Goal: Transaction & Acquisition: Purchase product/service

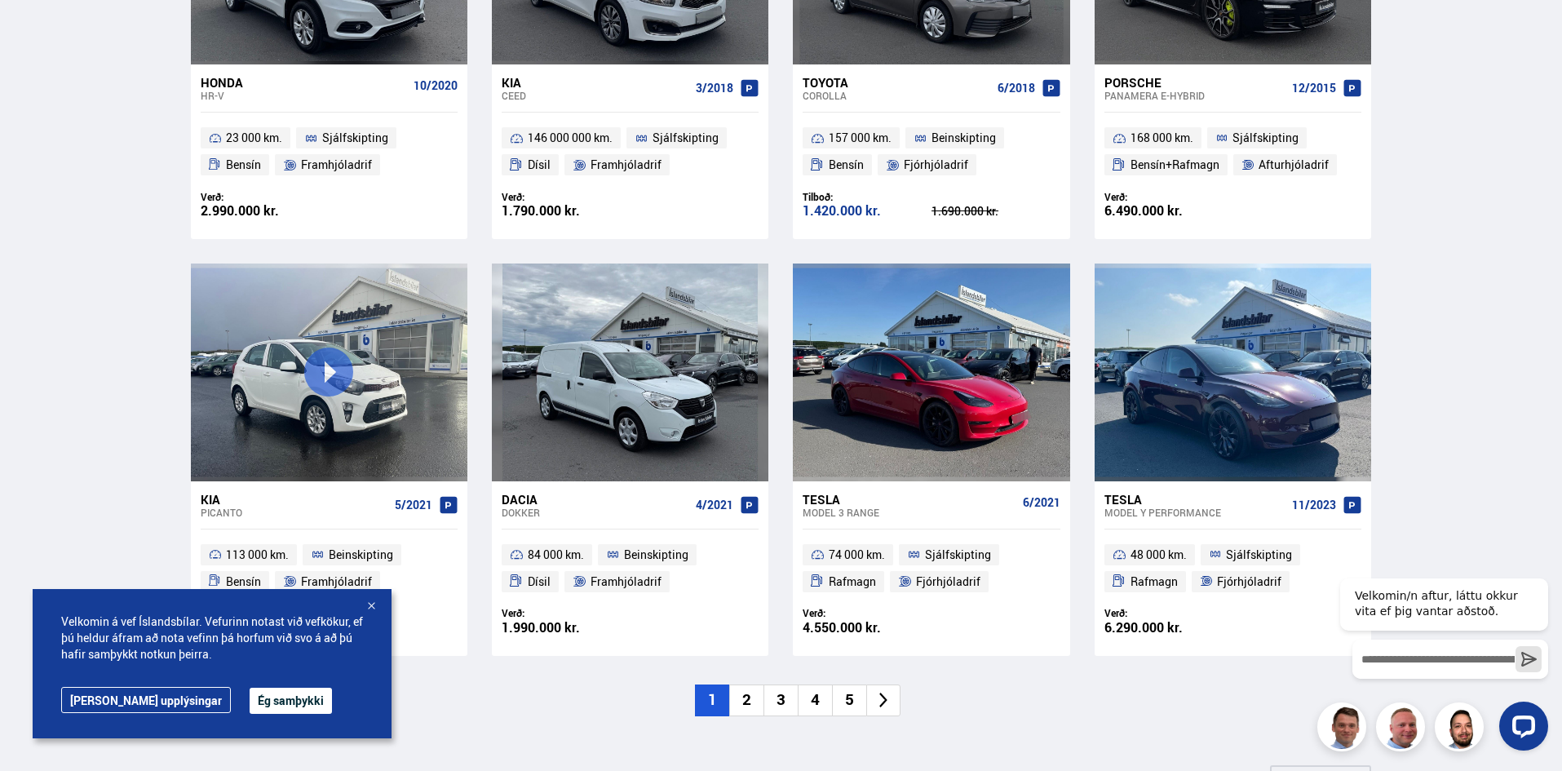
scroll to position [979, 0]
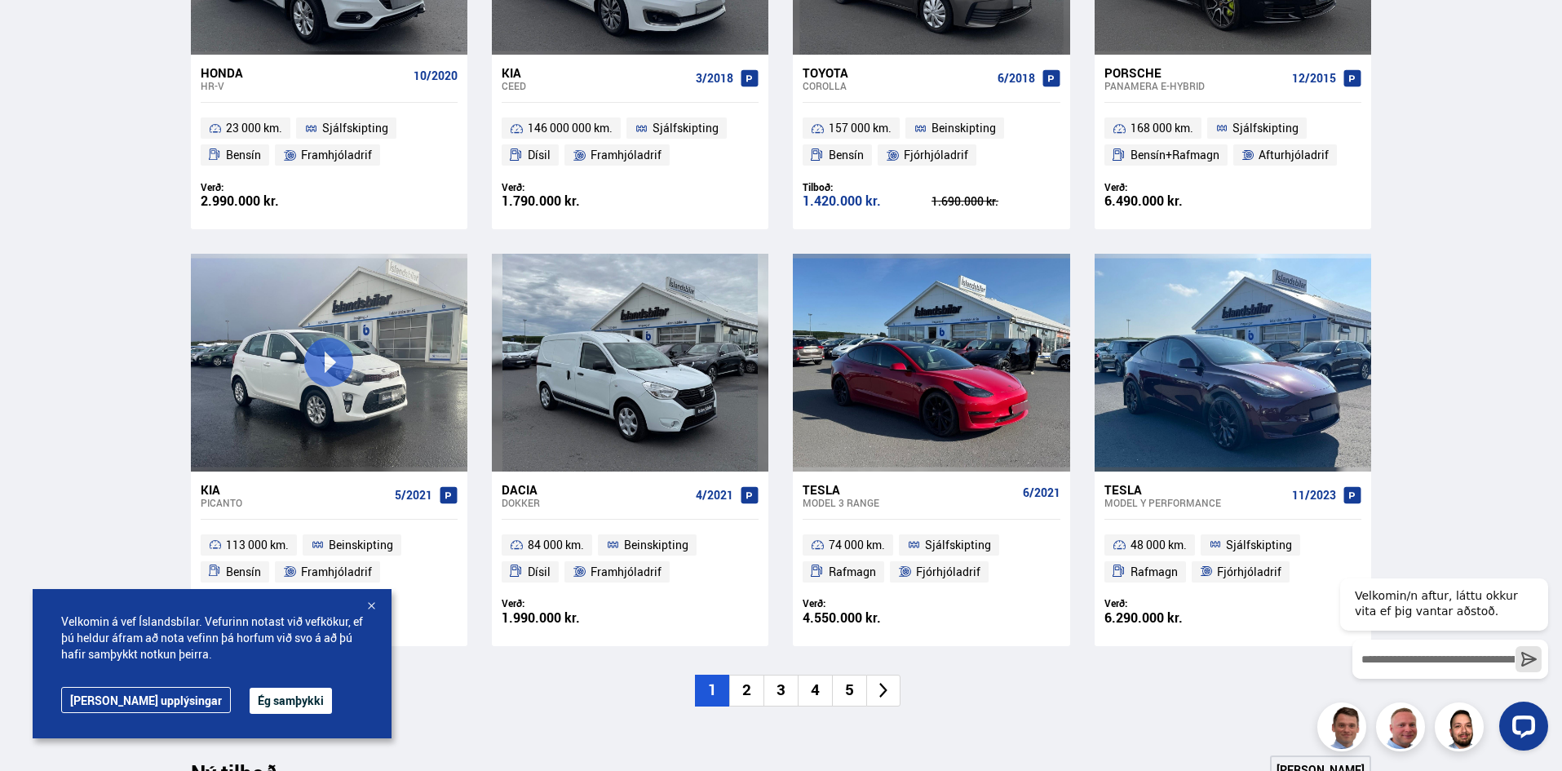
click at [262, 700] on button "Ég samþykki" at bounding box center [291, 701] width 82 height 26
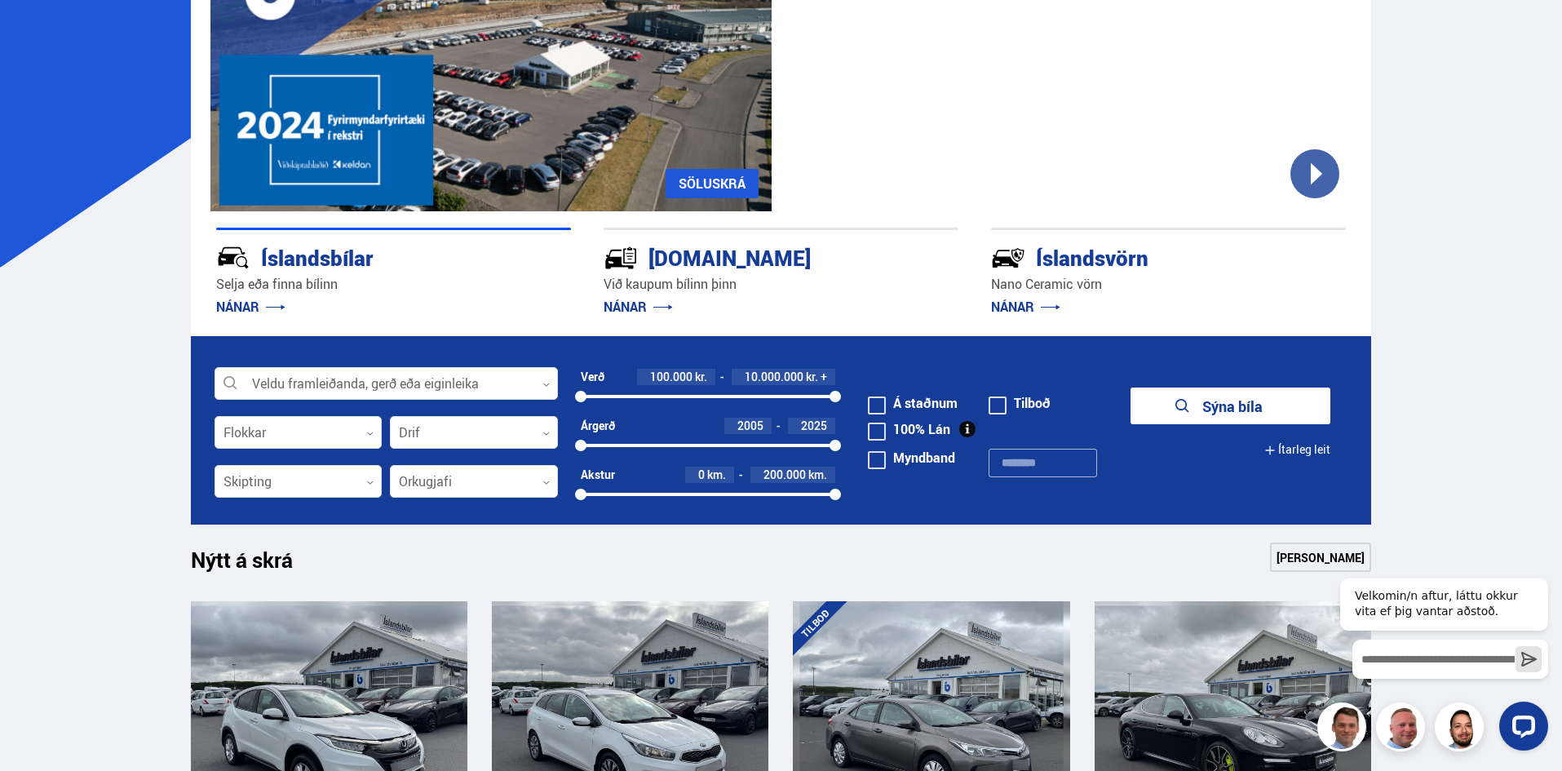
scroll to position [245, 0]
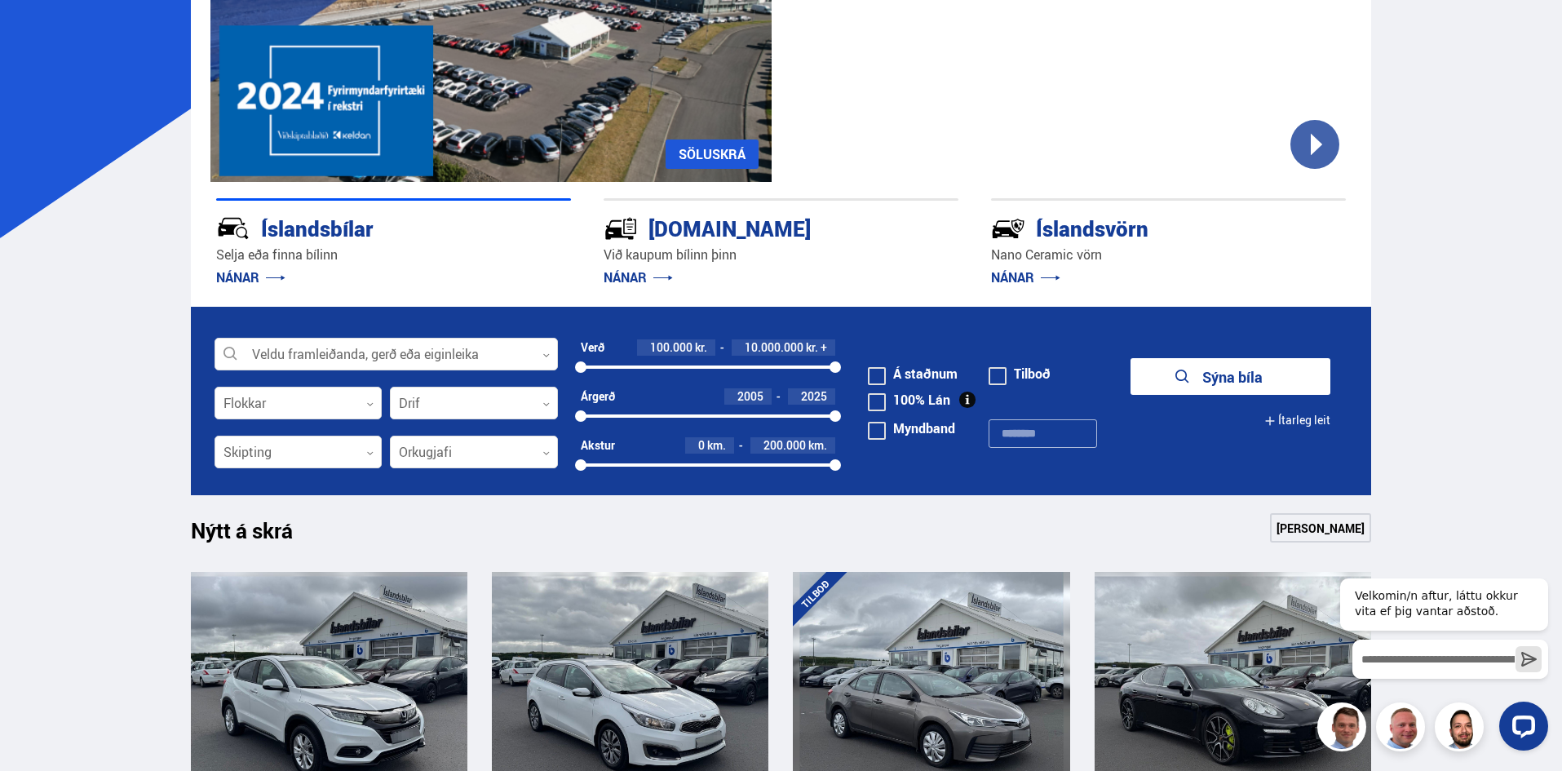
click at [881, 378] on span at bounding box center [877, 376] width 18 height 18
click at [1220, 374] on button "Sýna 131 bíla" at bounding box center [1231, 376] width 200 height 37
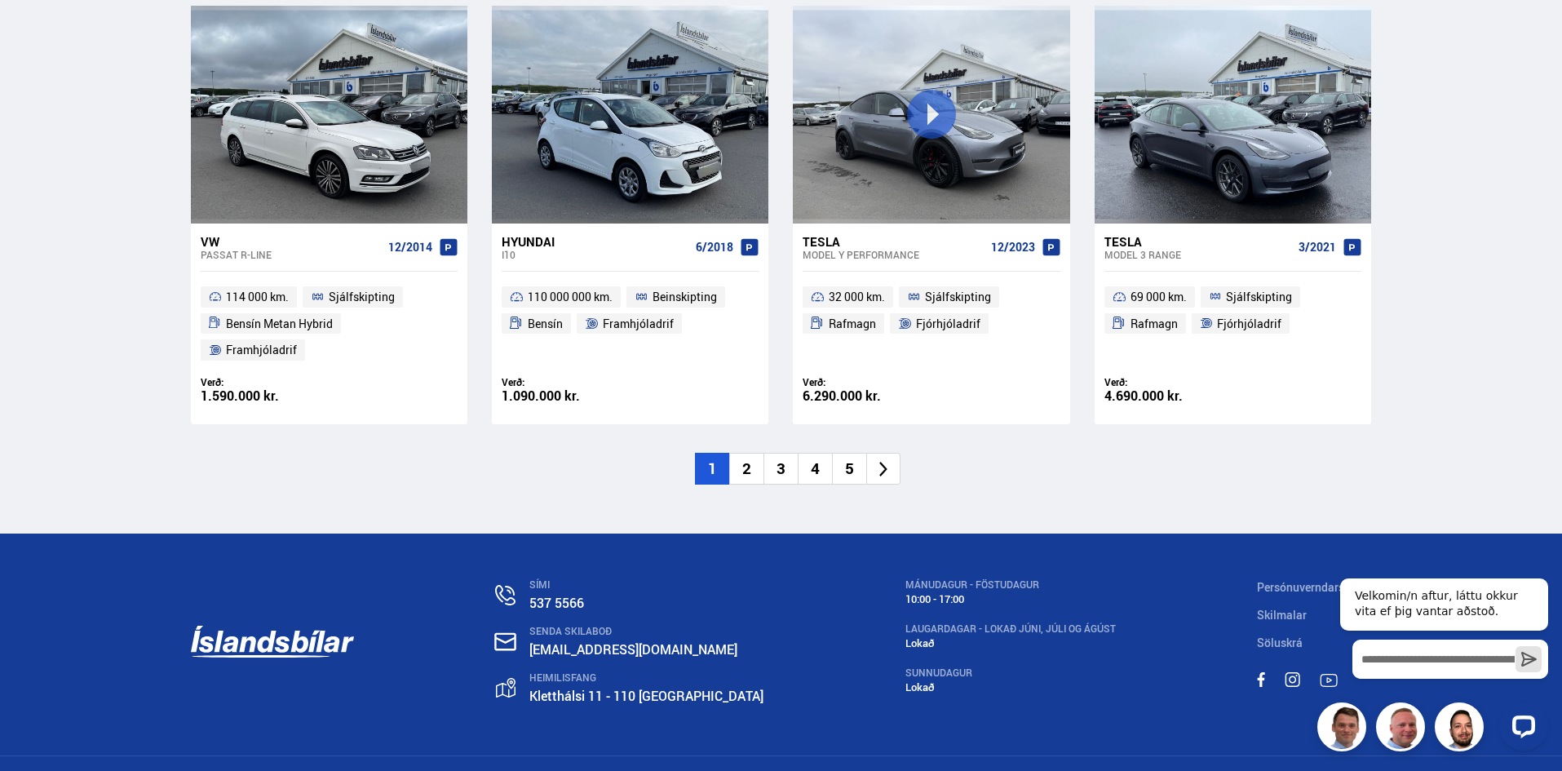
scroll to position [2480, 0]
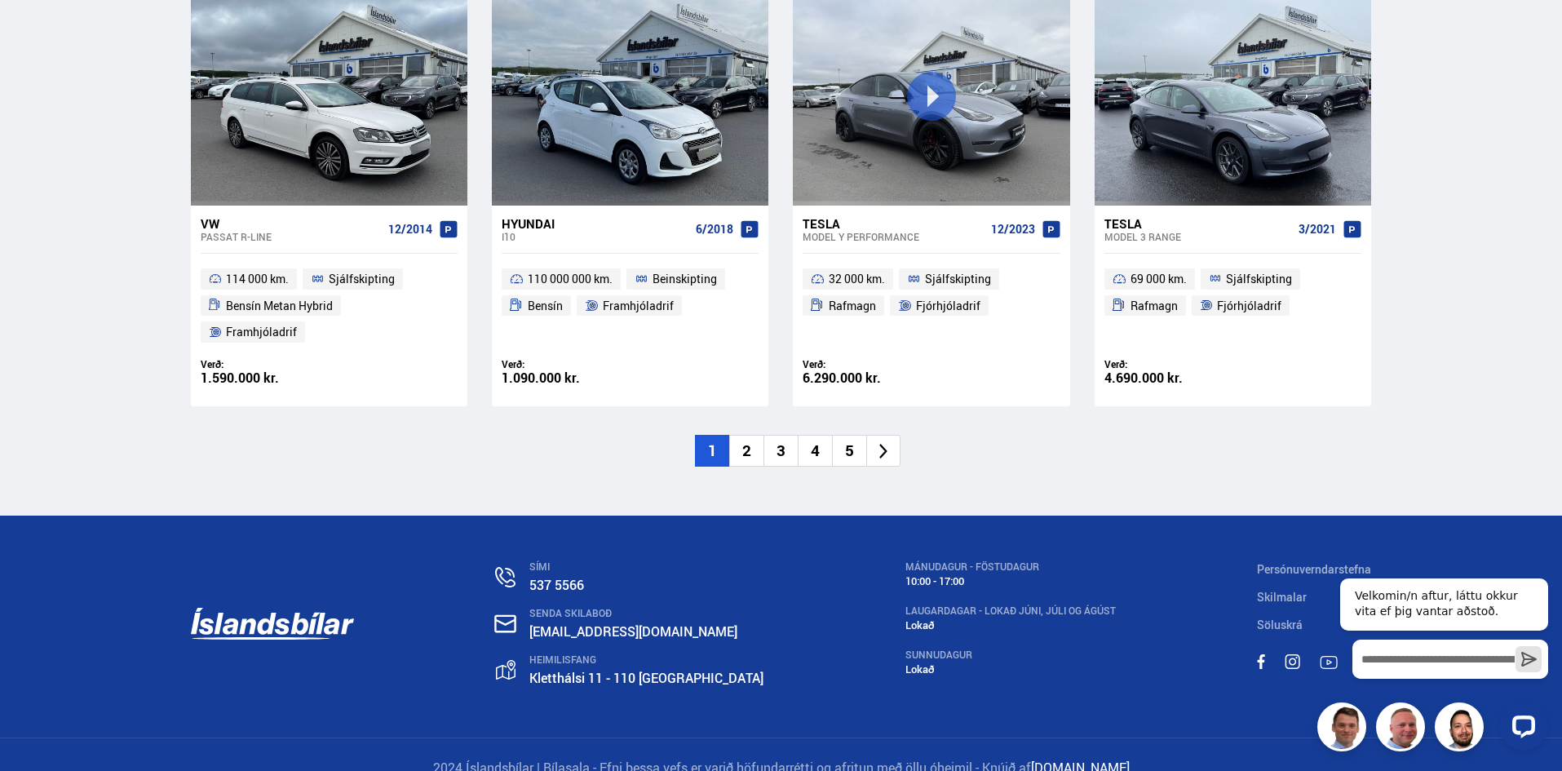
click at [887, 442] on icon at bounding box center [884, 451] width 19 height 19
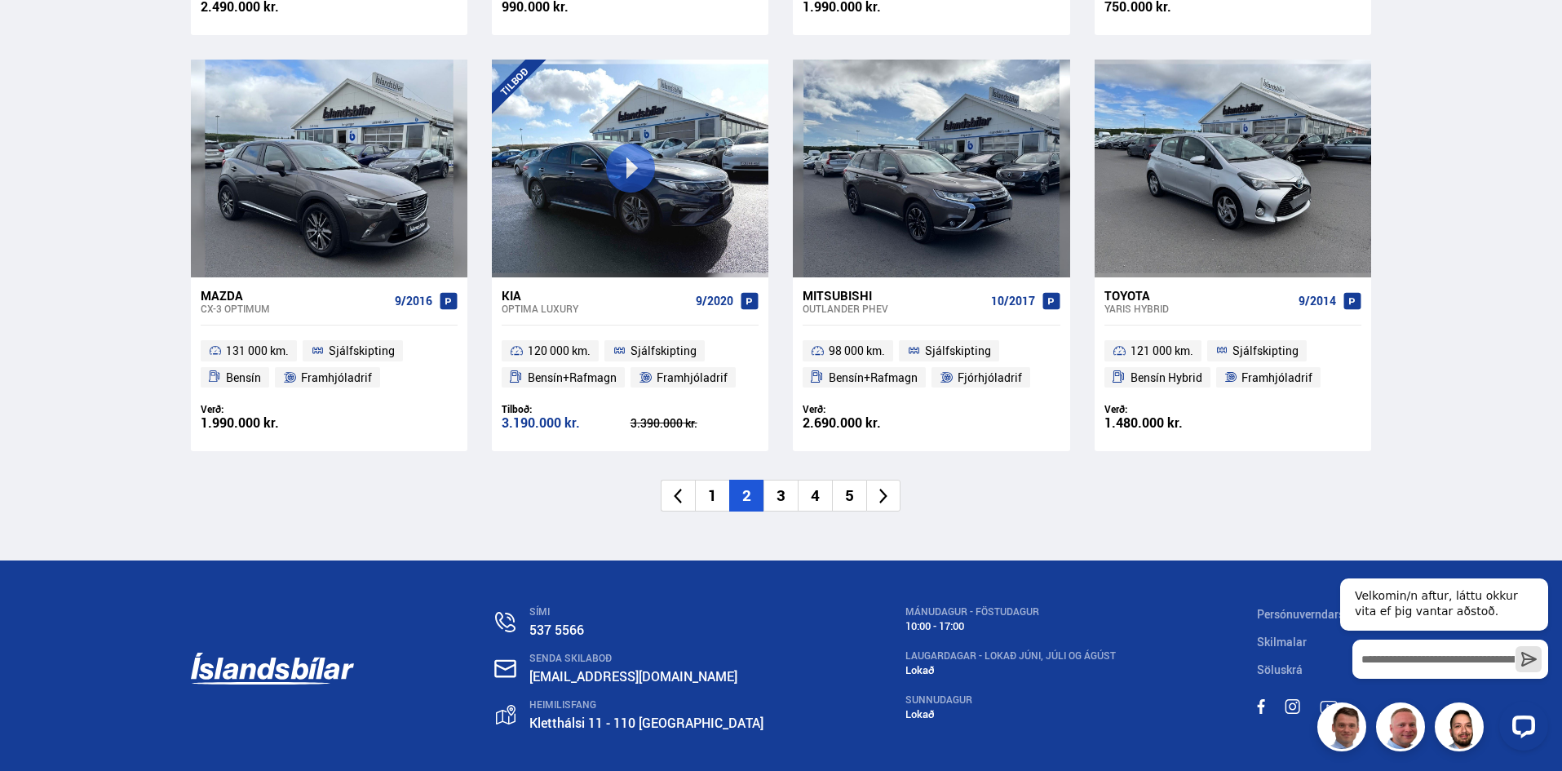
scroll to position [2447, 0]
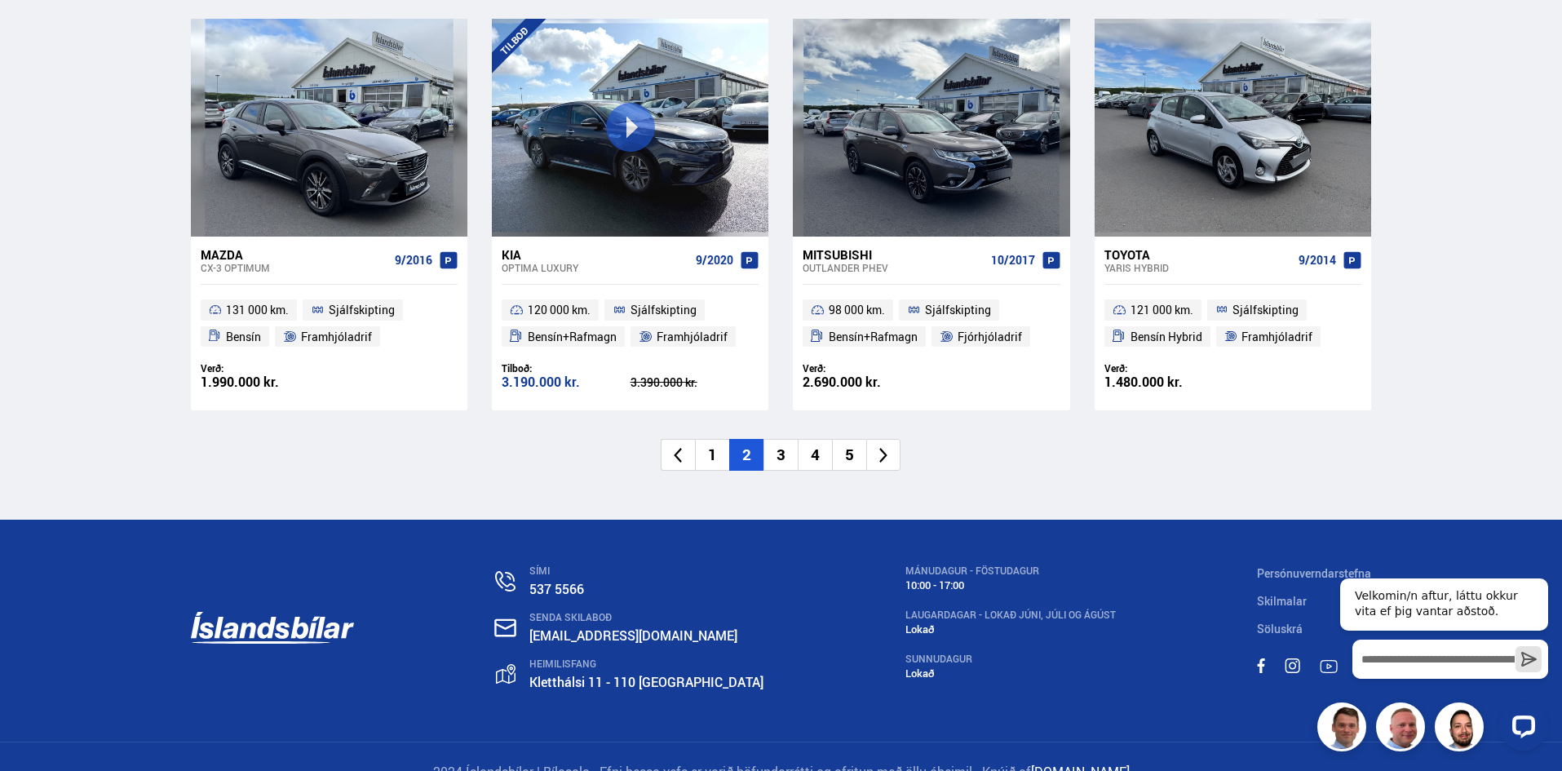
click at [889, 450] on icon at bounding box center [884, 455] width 19 height 19
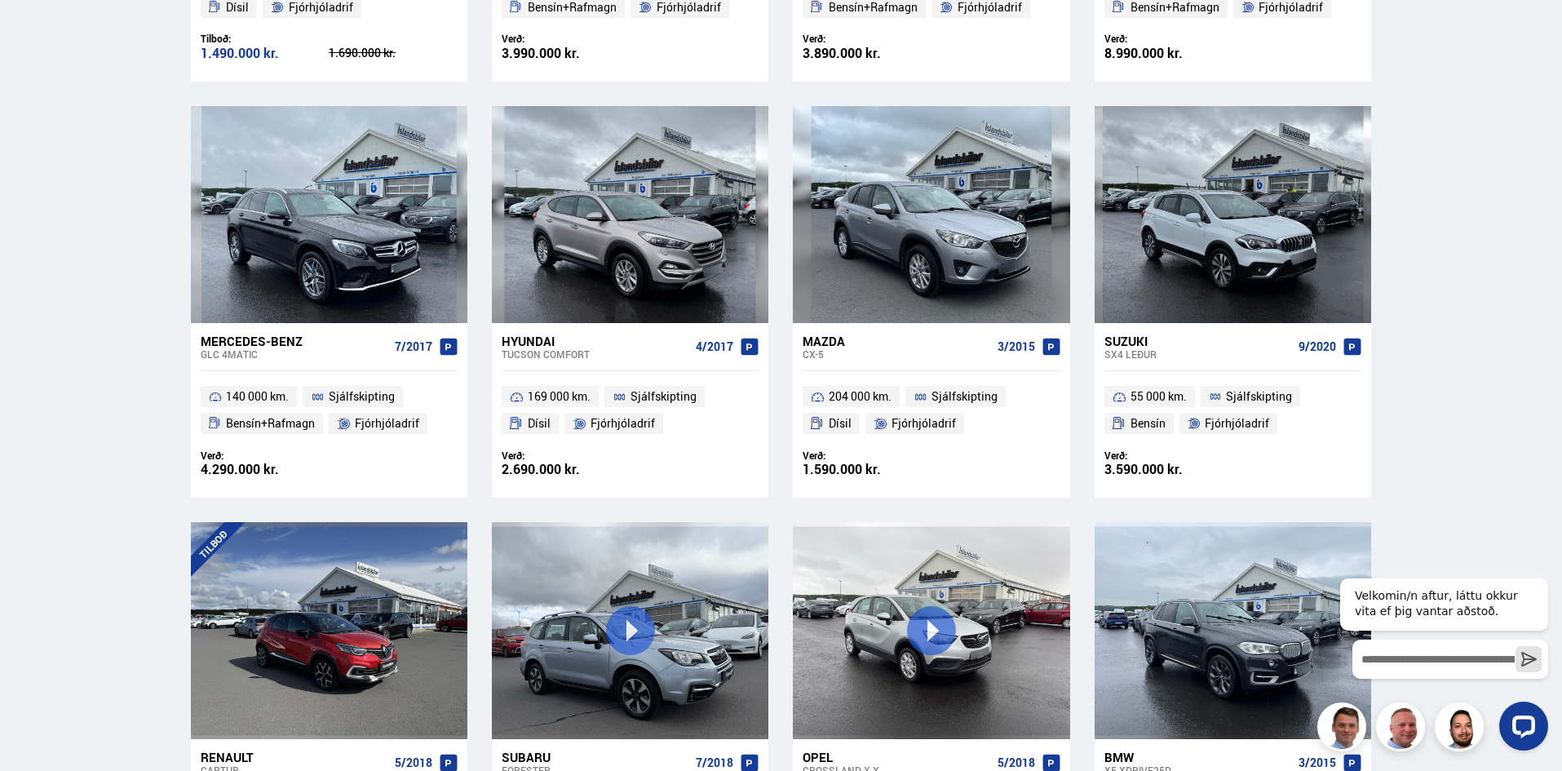
scroll to position [1550, 0]
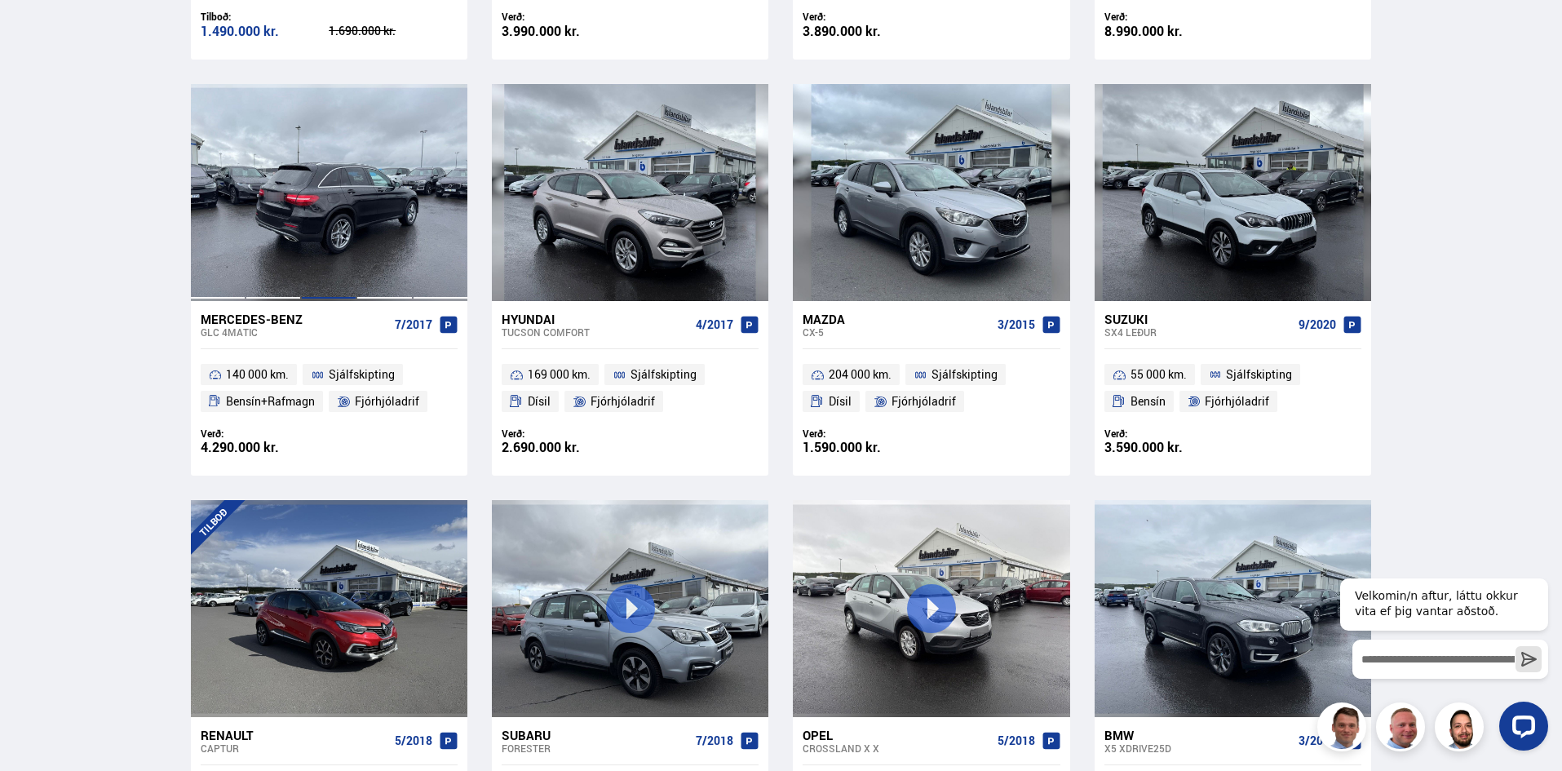
click at [307, 197] on div at bounding box center [328, 192] width 55 height 217
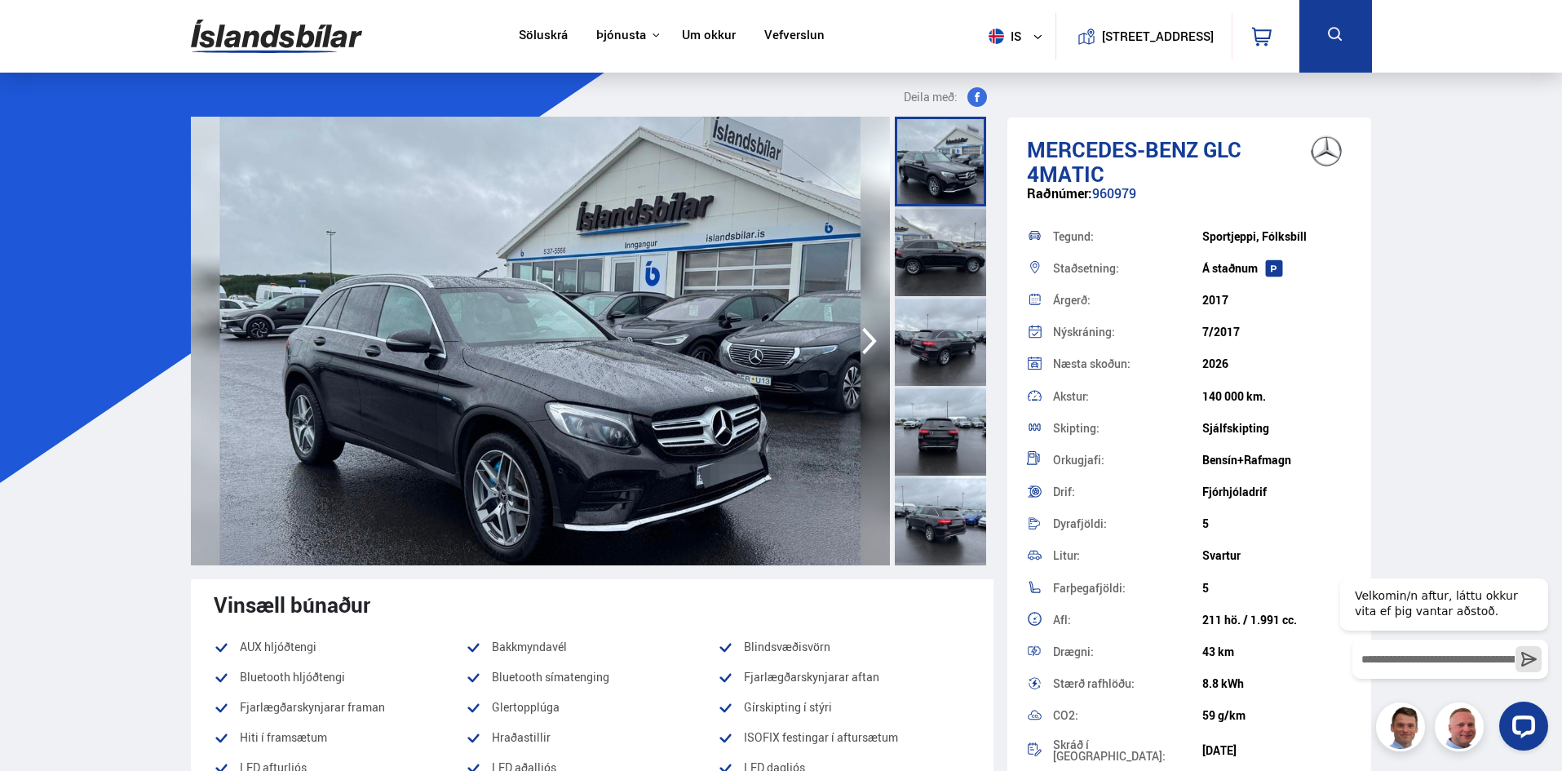
click at [867, 340] on icon "button" at bounding box center [869, 340] width 33 height 39
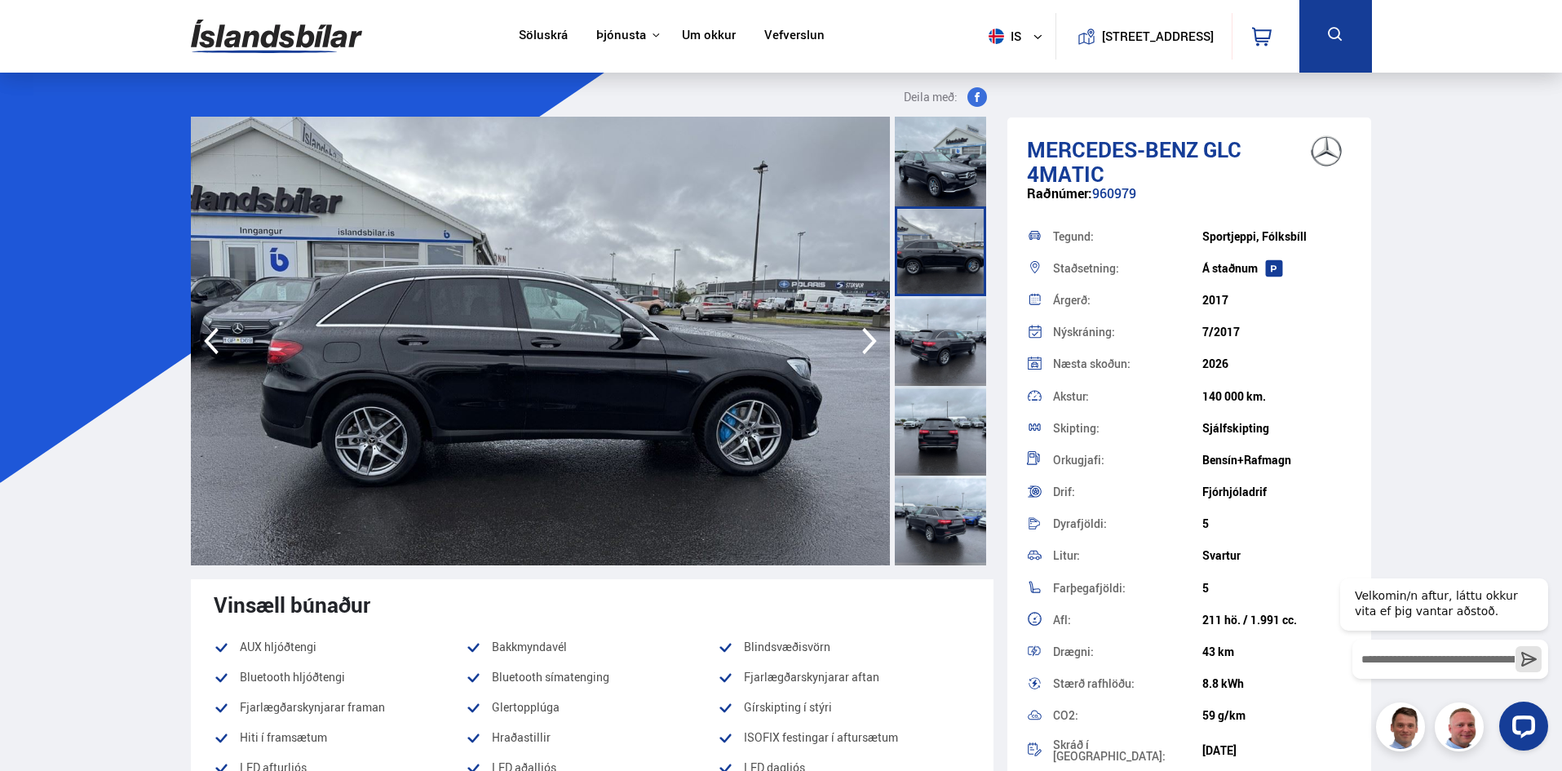
click at [867, 340] on icon "button" at bounding box center [869, 340] width 33 height 39
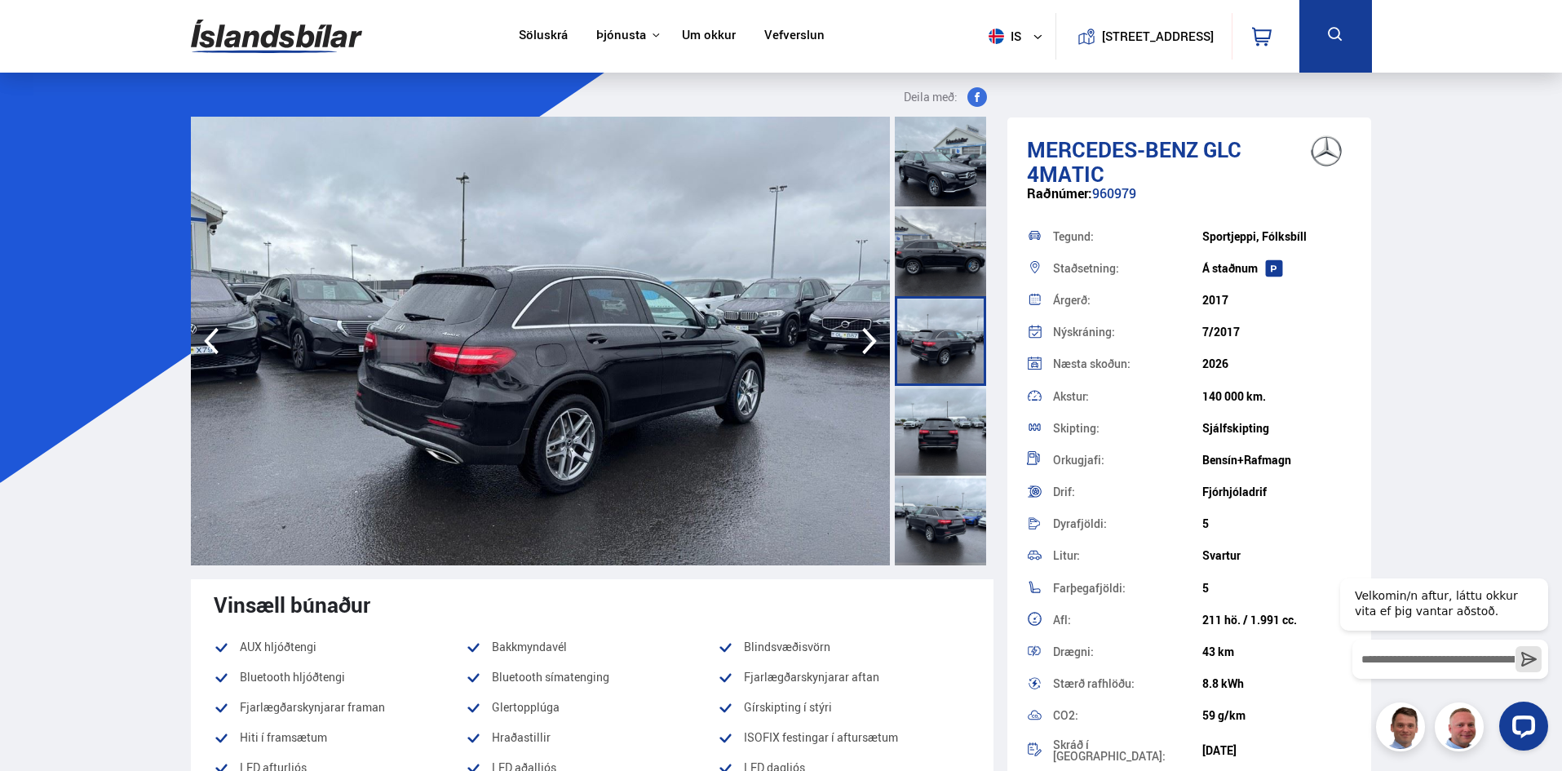
click at [867, 340] on icon "button" at bounding box center [869, 340] width 33 height 39
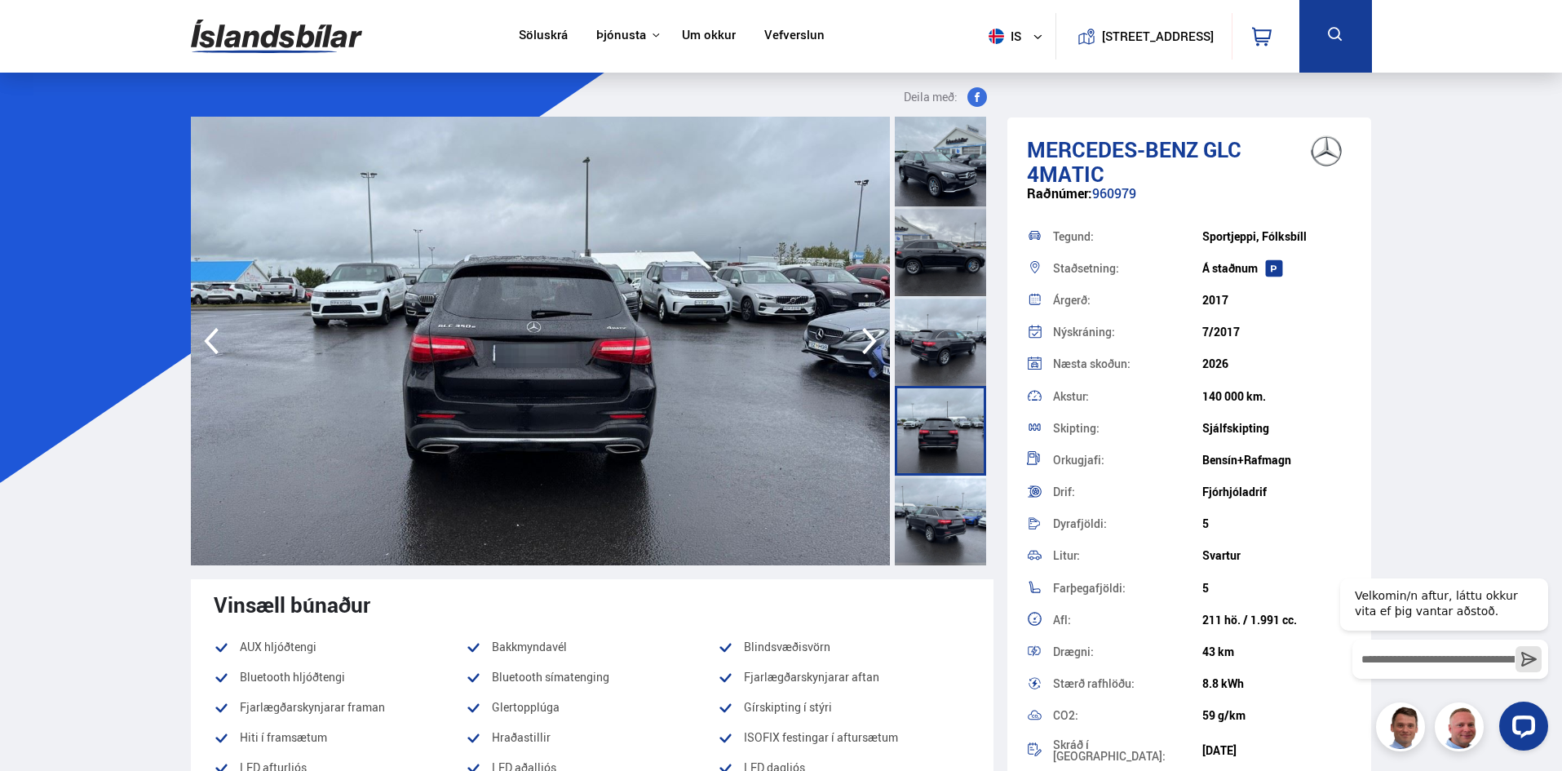
click at [867, 340] on icon "button" at bounding box center [869, 340] width 33 height 39
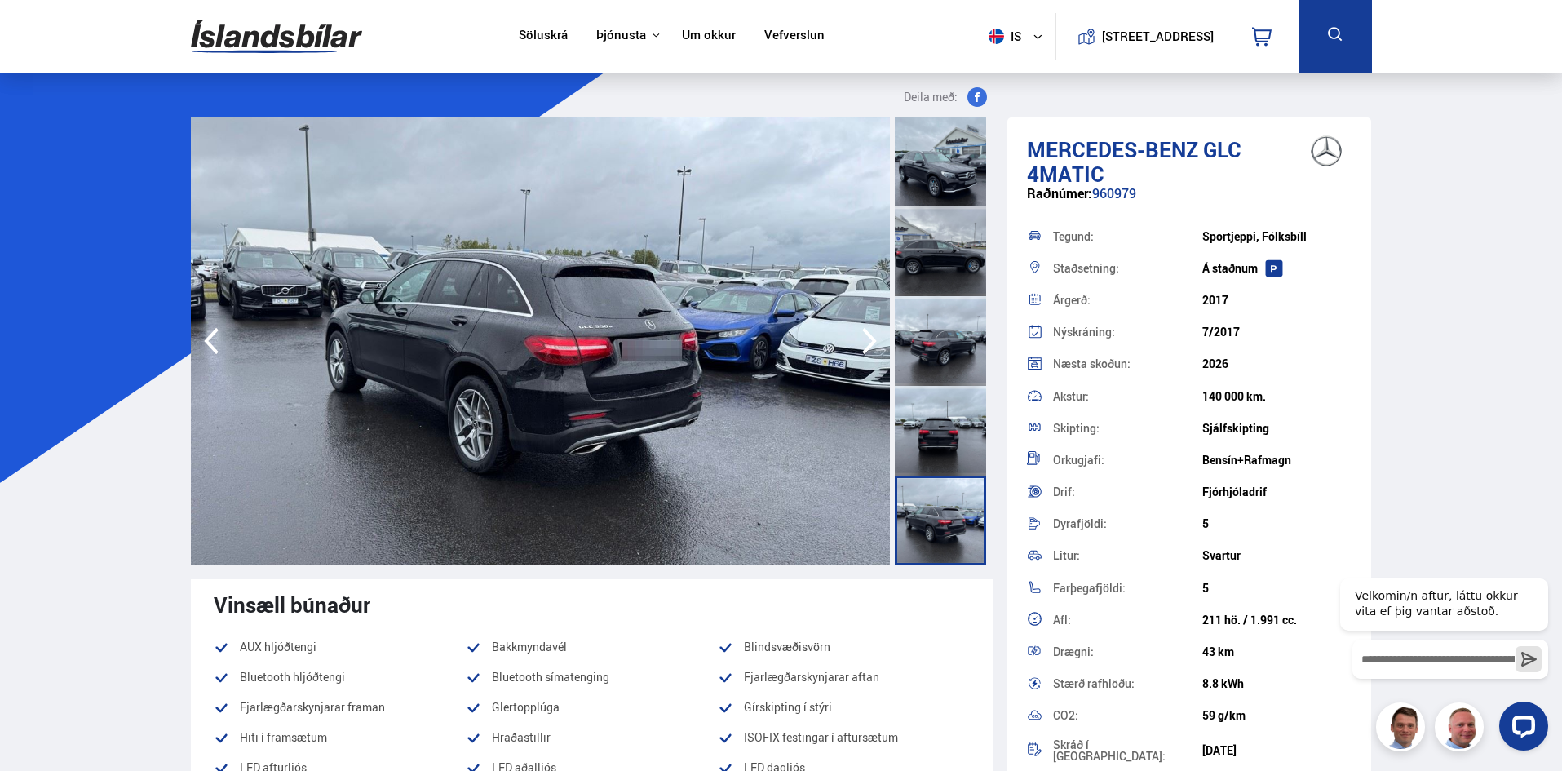
click at [867, 340] on icon "button" at bounding box center [869, 340] width 33 height 39
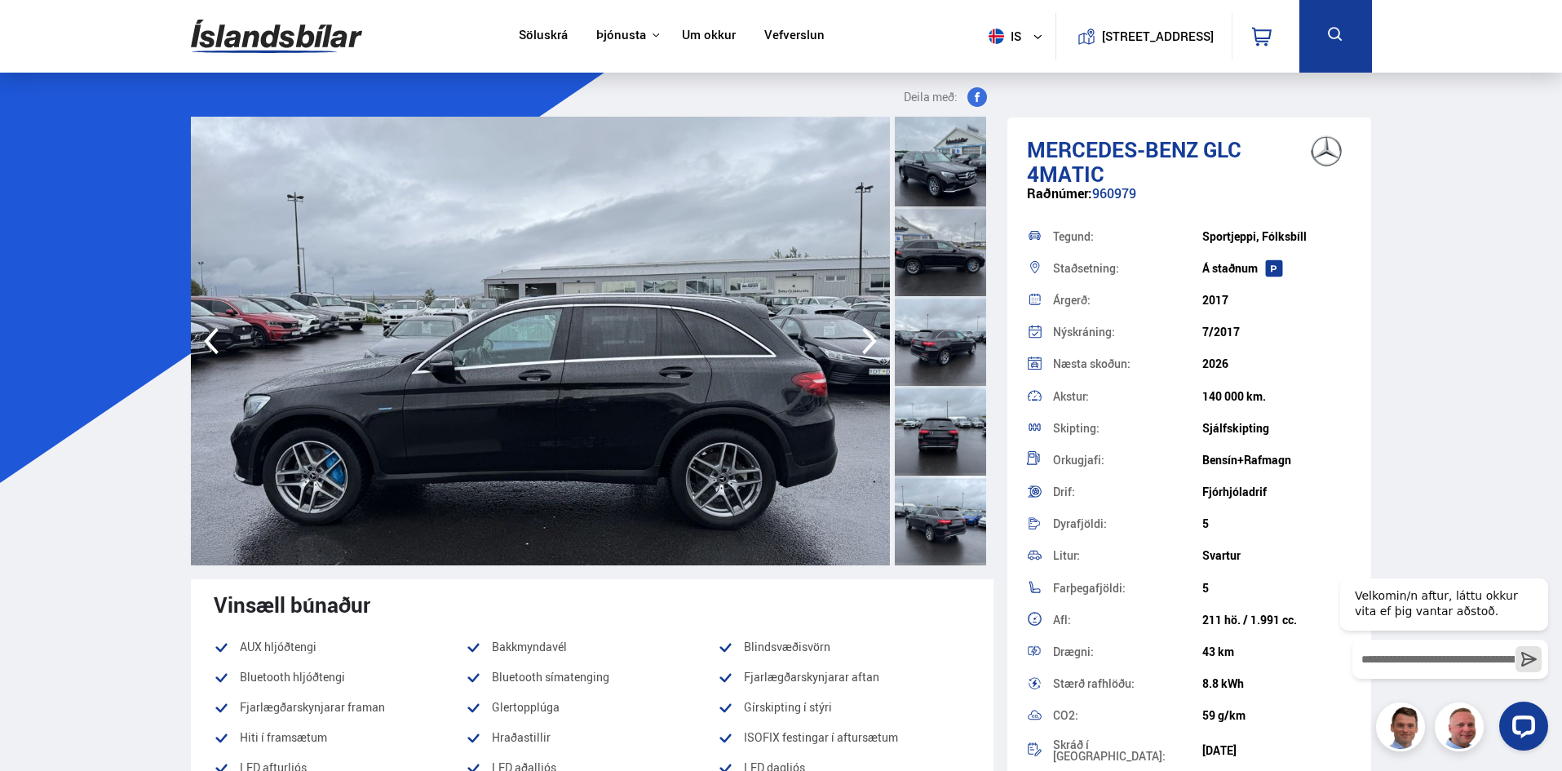
click at [867, 340] on icon "button" at bounding box center [869, 340] width 33 height 39
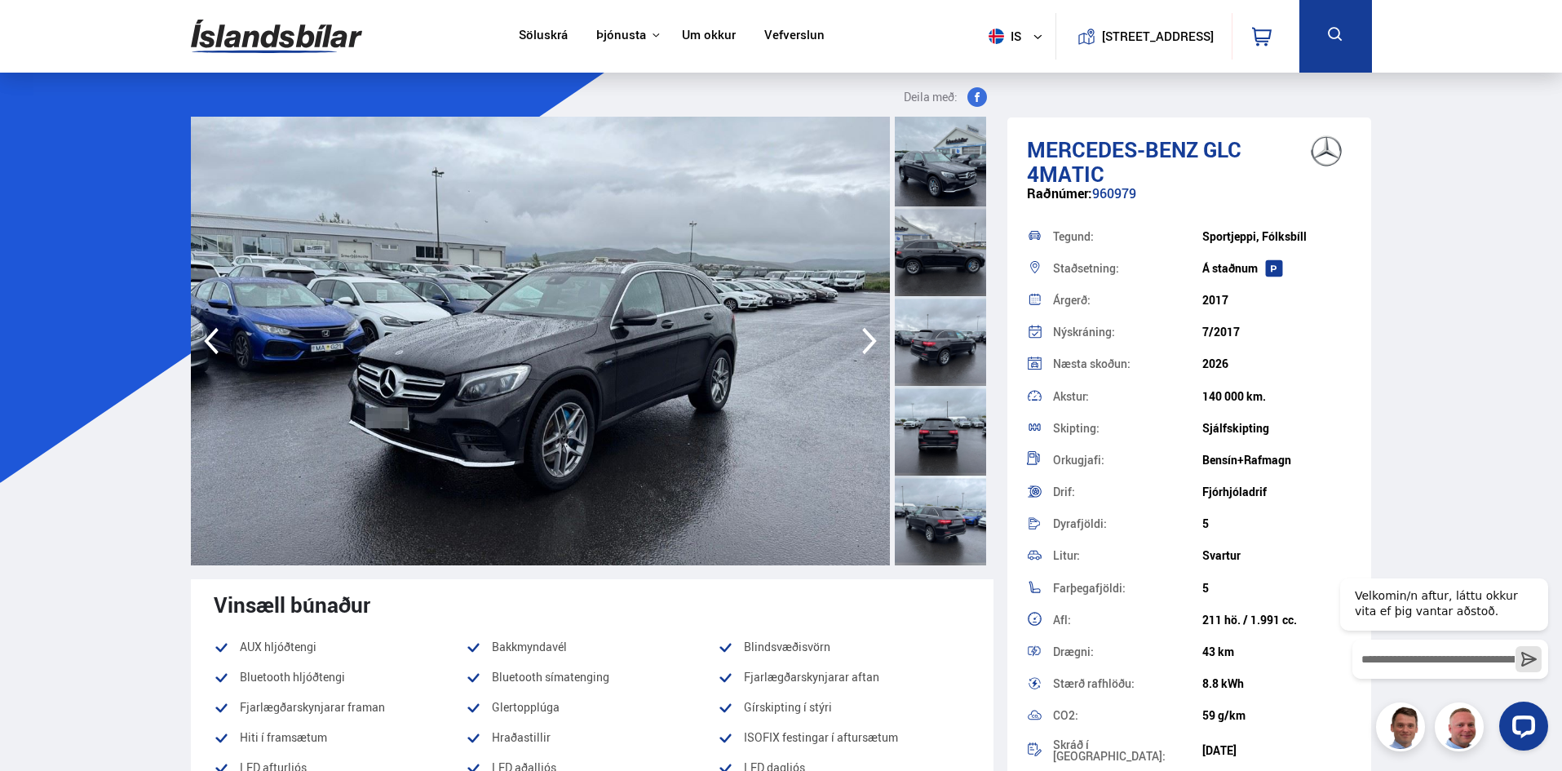
click at [869, 331] on icon "button" at bounding box center [869, 340] width 33 height 39
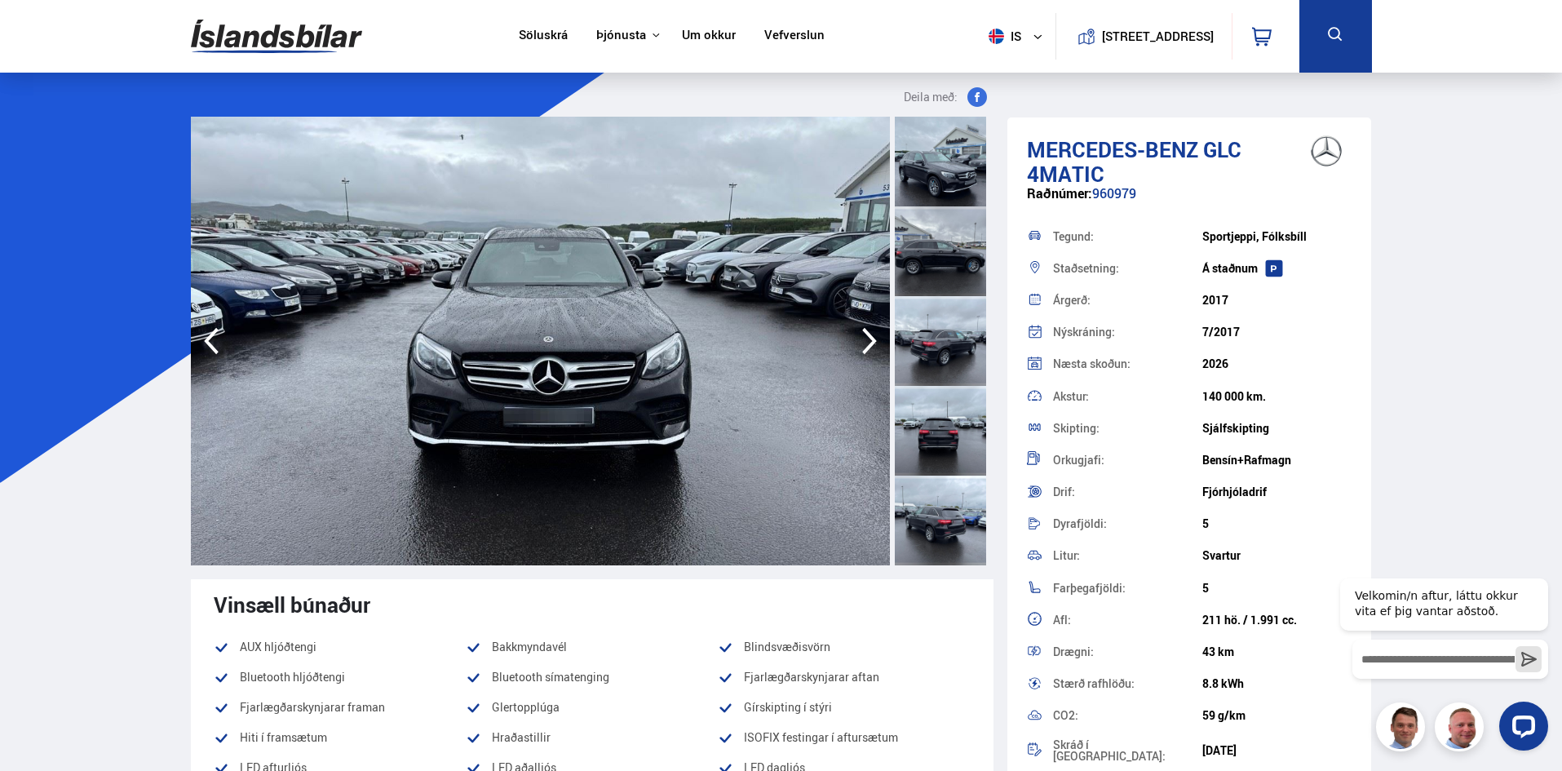
click at [869, 331] on icon "button" at bounding box center [869, 340] width 33 height 39
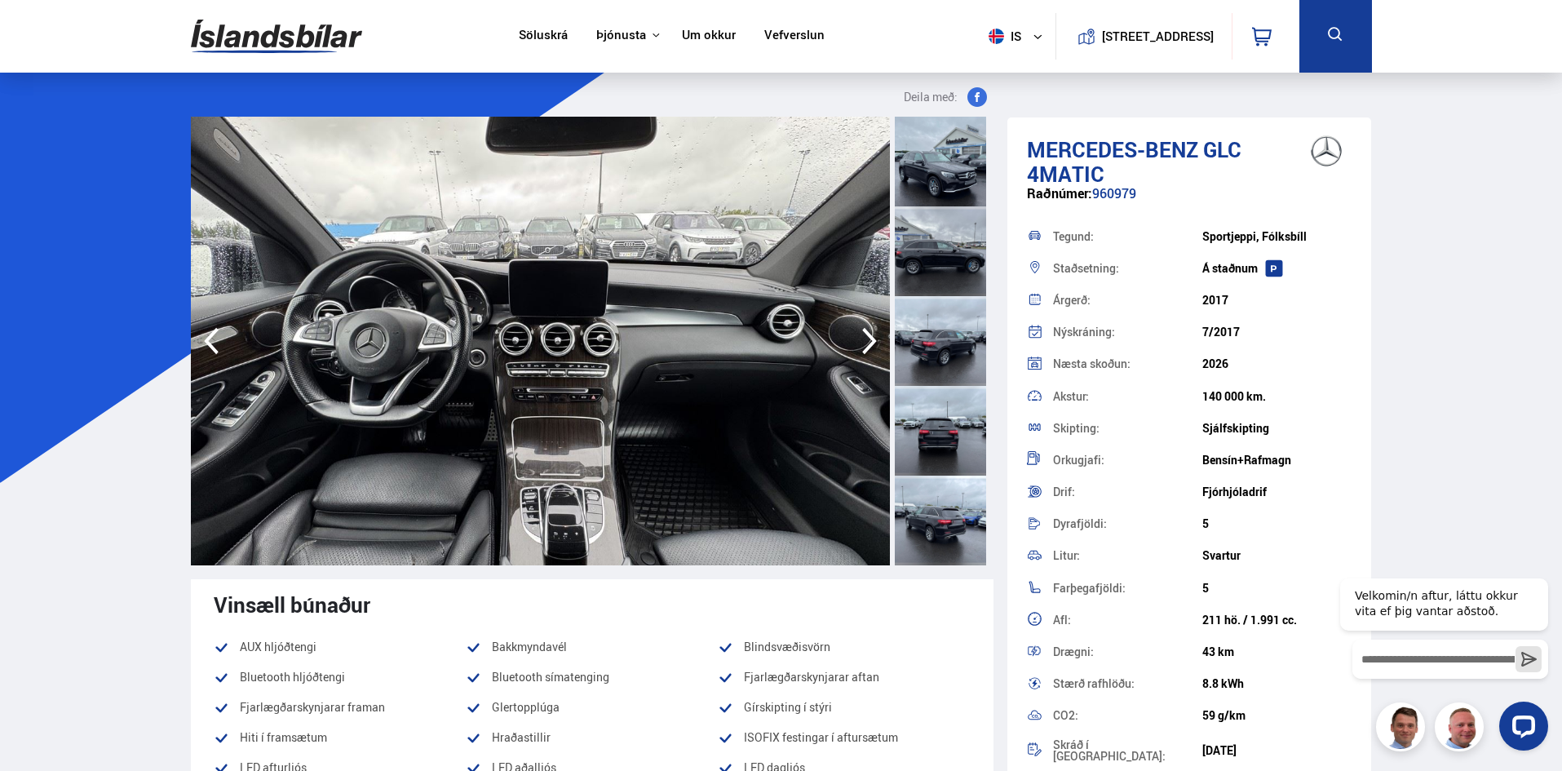
click at [869, 331] on icon "button" at bounding box center [869, 340] width 33 height 39
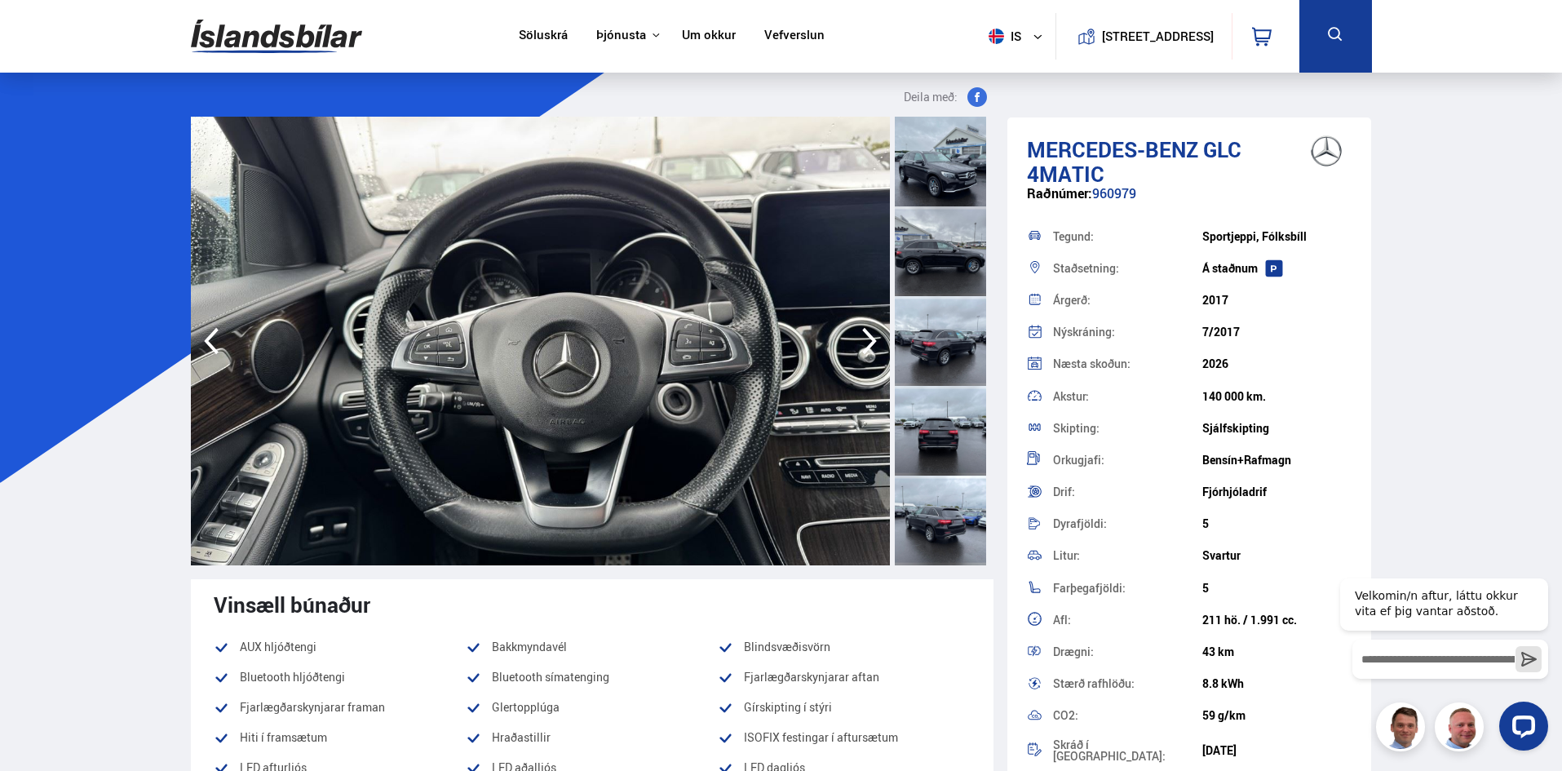
click at [869, 331] on icon "button" at bounding box center [869, 340] width 33 height 39
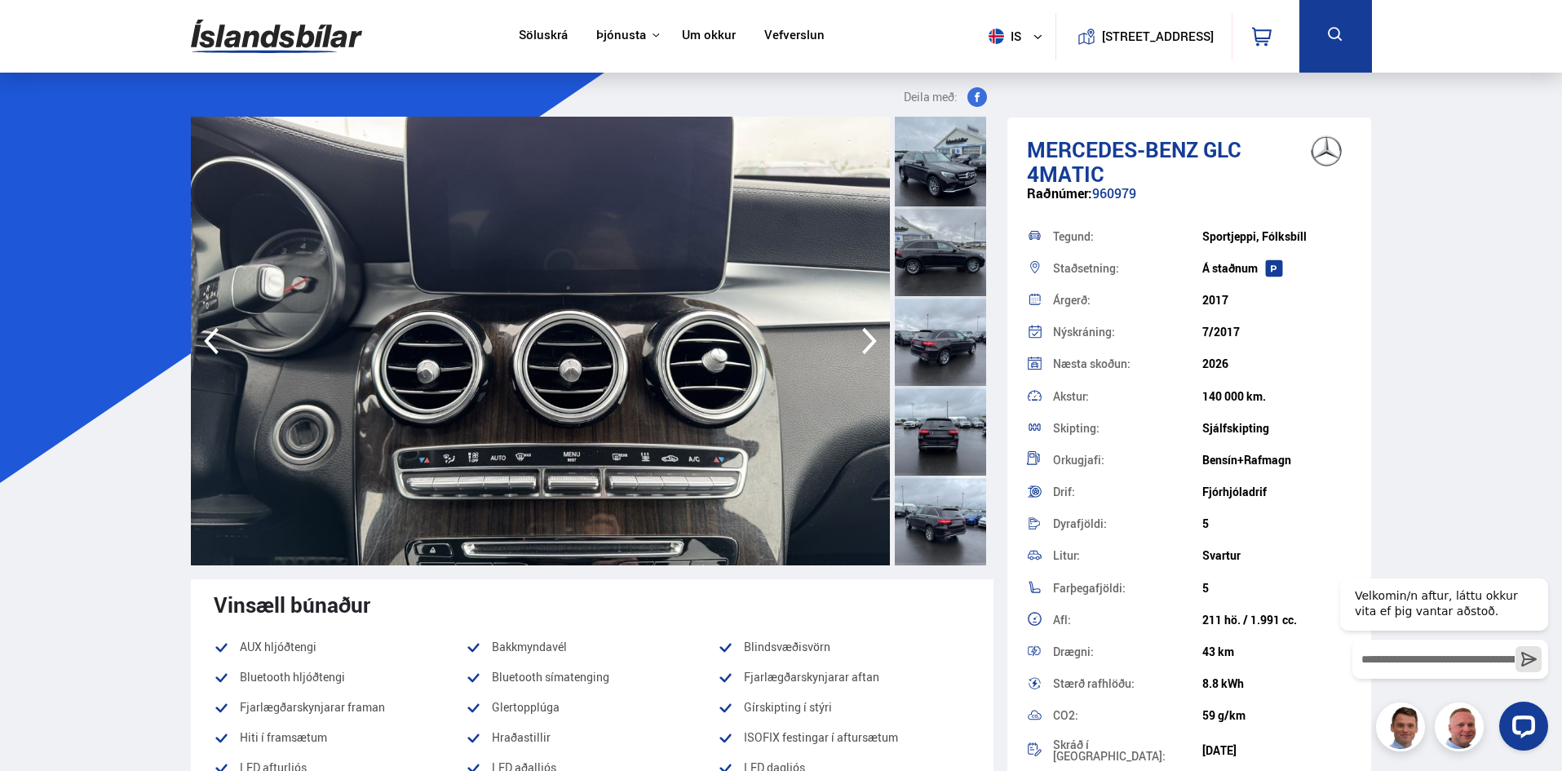
click at [869, 331] on icon "button" at bounding box center [869, 340] width 33 height 39
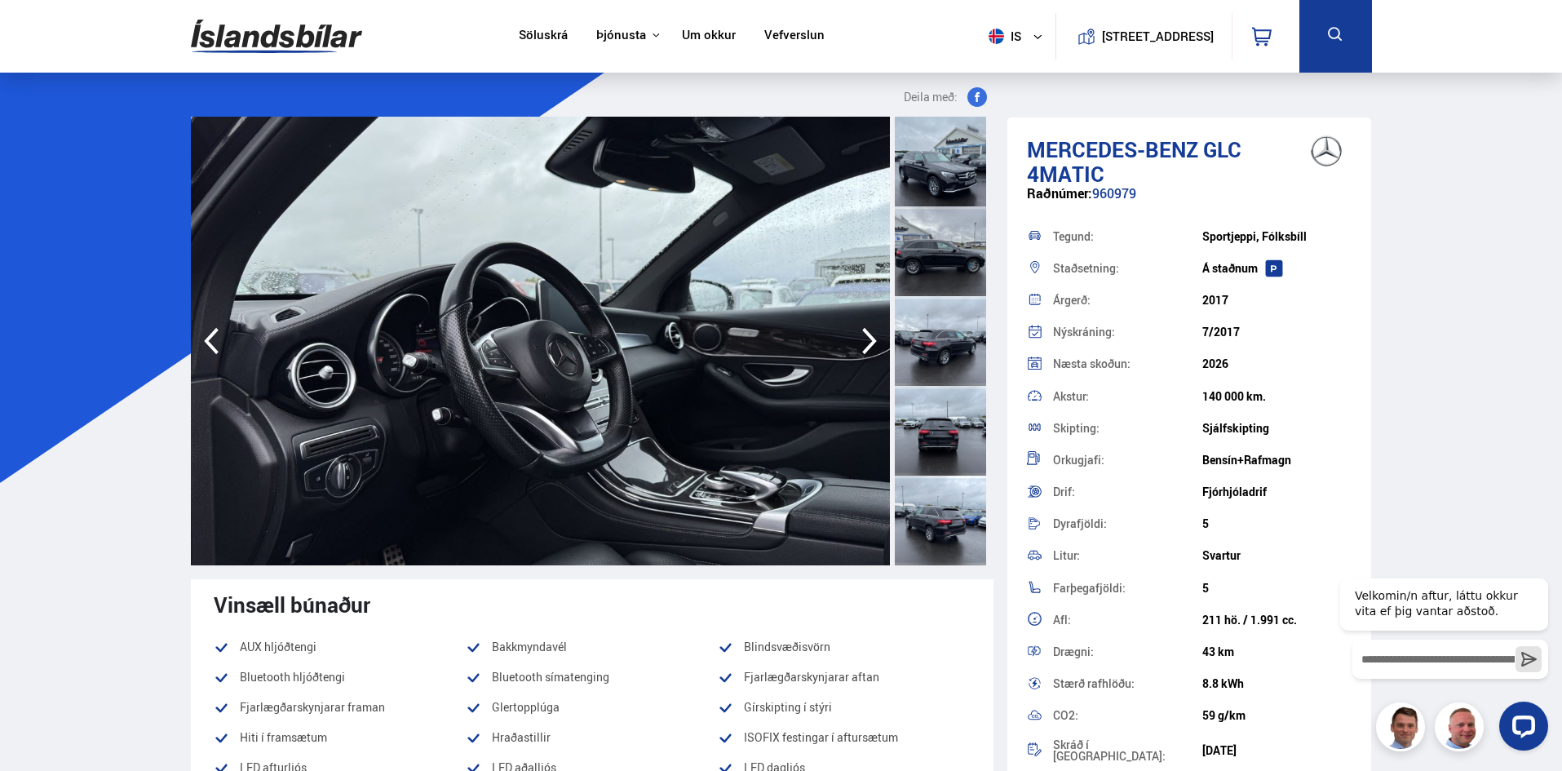
click at [869, 331] on icon "button" at bounding box center [869, 340] width 33 height 39
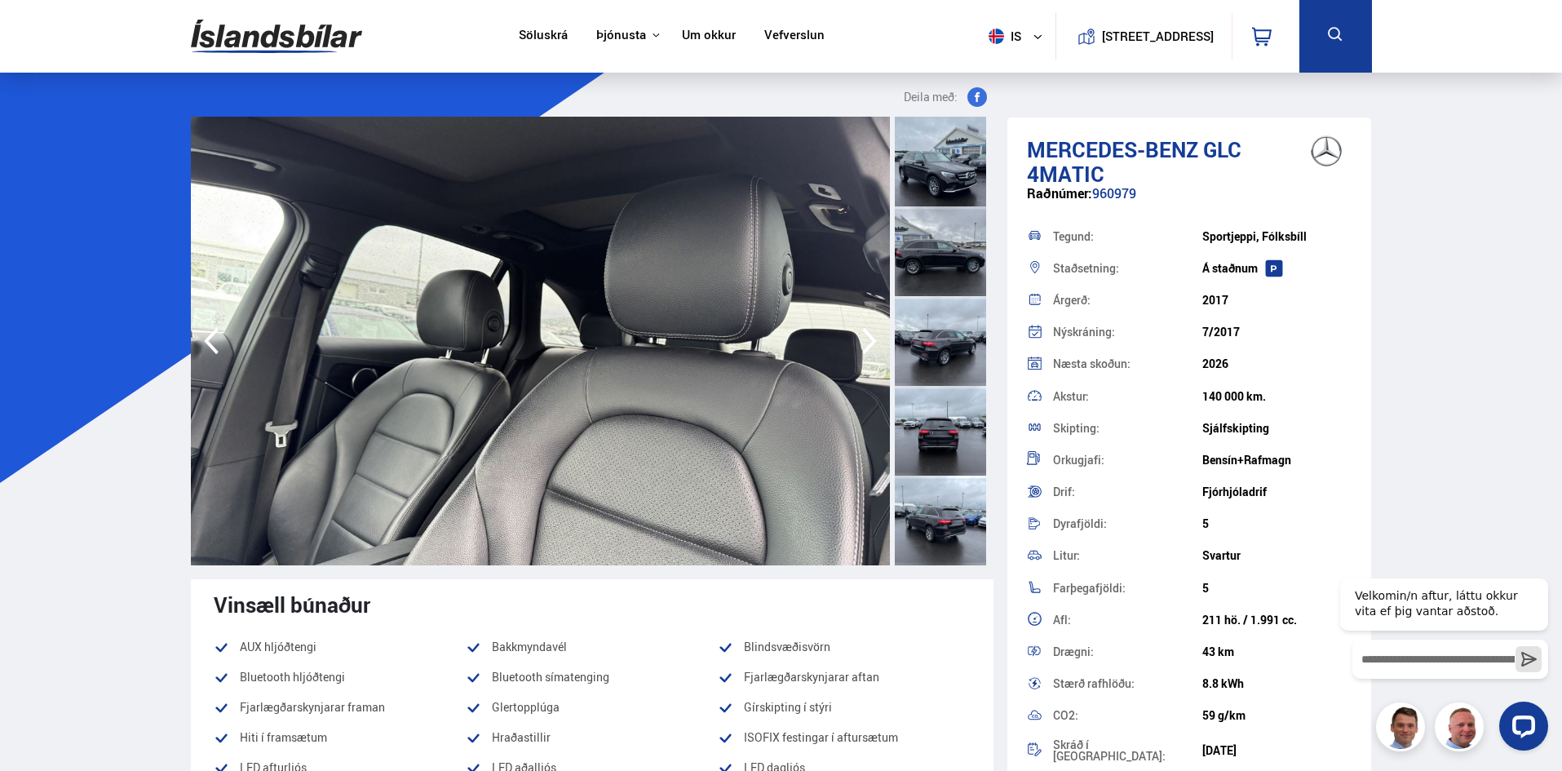
click at [869, 331] on icon "button" at bounding box center [869, 340] width 33 height 39
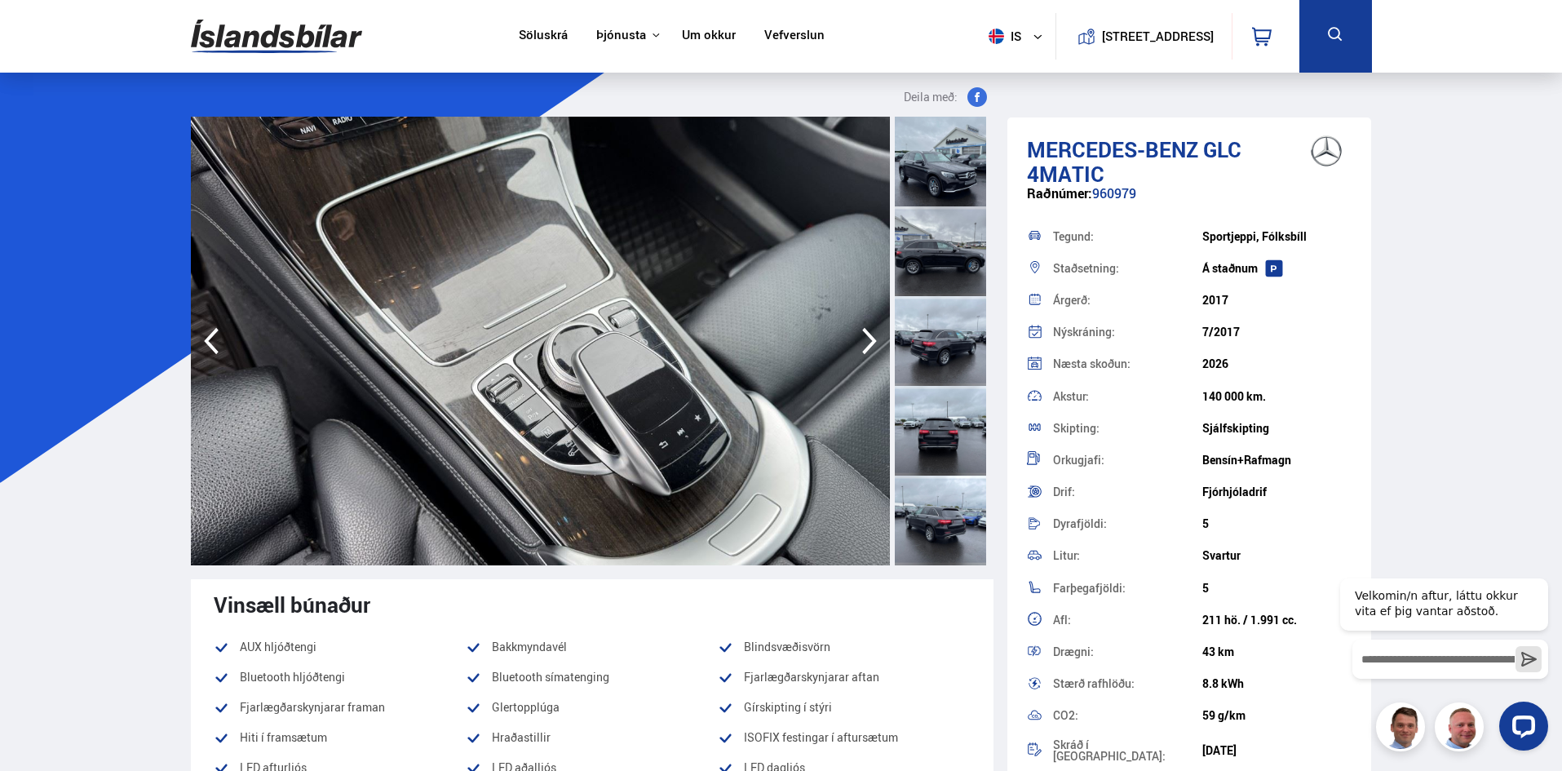
click at [869, 331] on icon "button" at bounding box center [869, 340] width 33 height 39
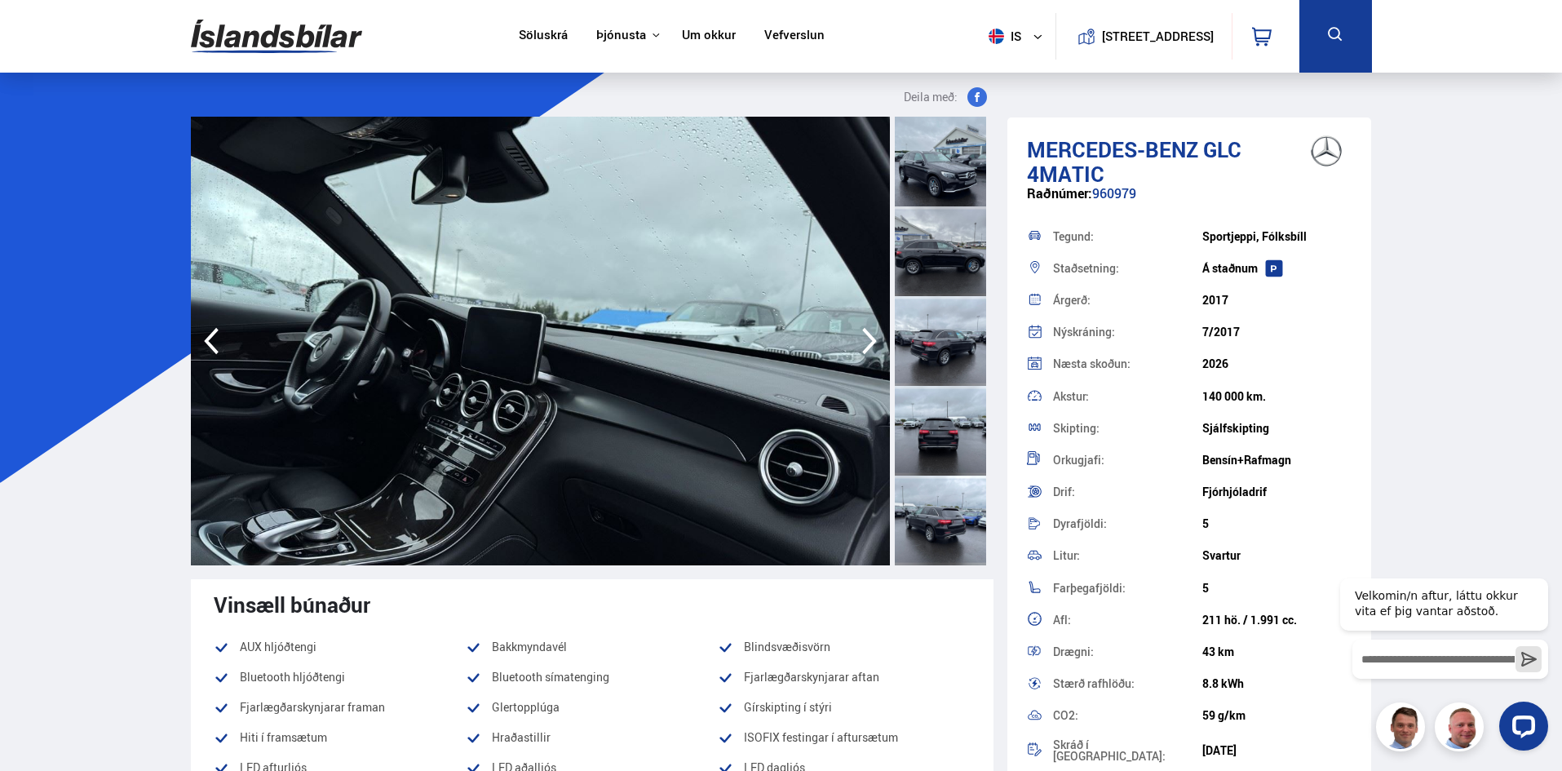
click at [221, 336] on icon "button" at bounding box center [211, 340] width 33 height 39
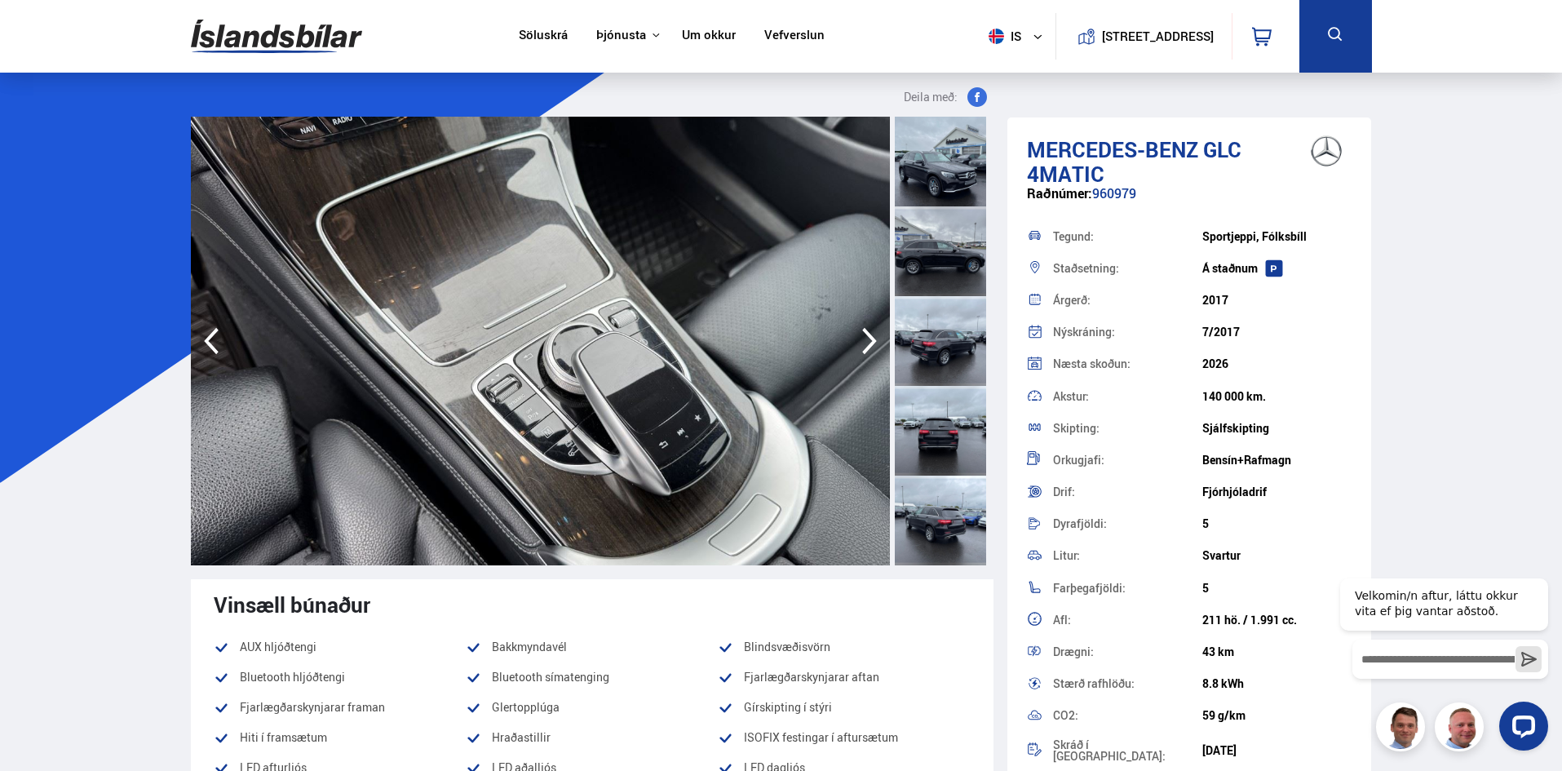
click at [865, 341] on icon "button" at bounding box center [869, 340] width 33 height 39
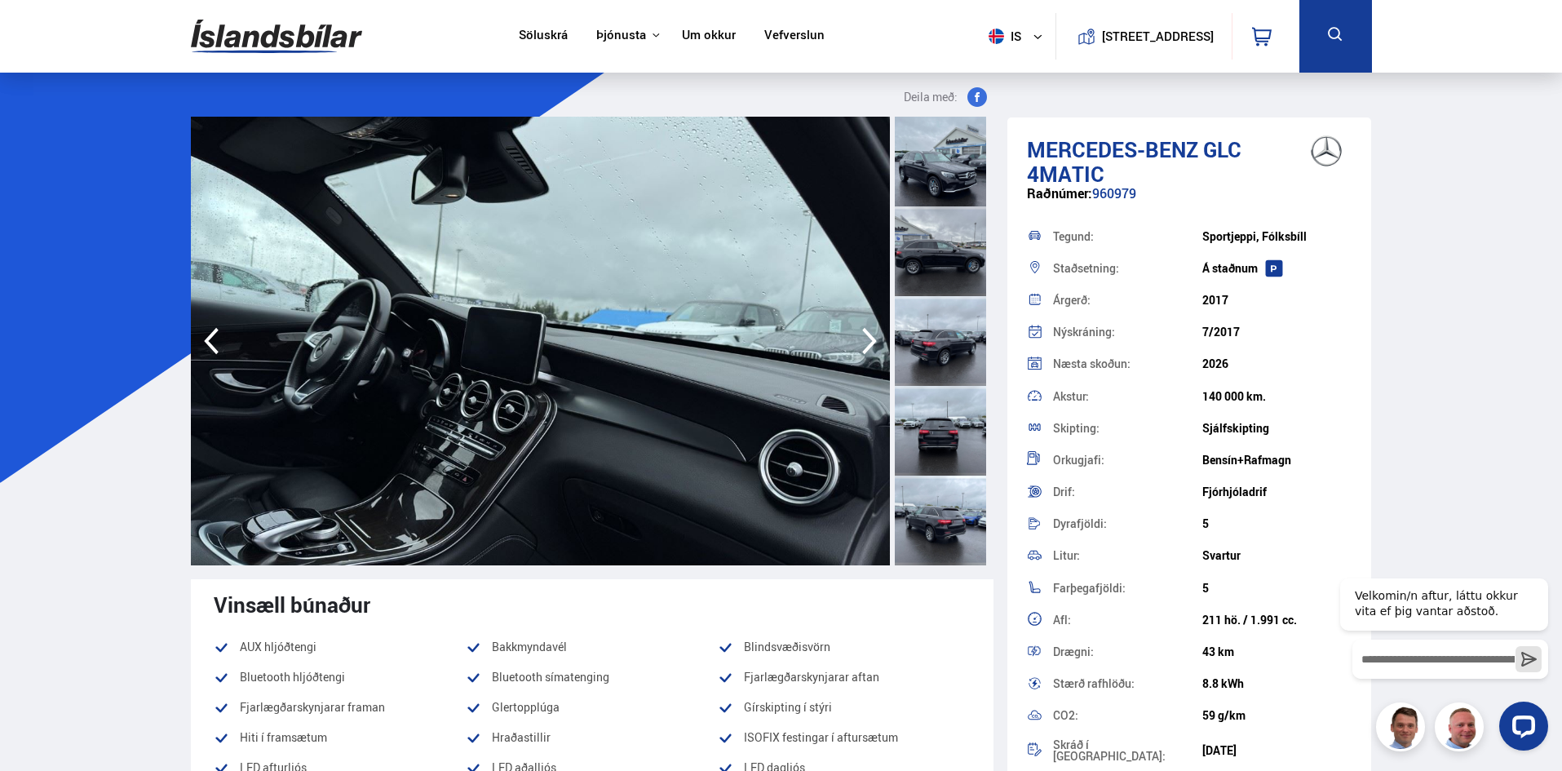
click at [865, 341] on icon "button" at bounding box center [869, 340] width 33 height 39
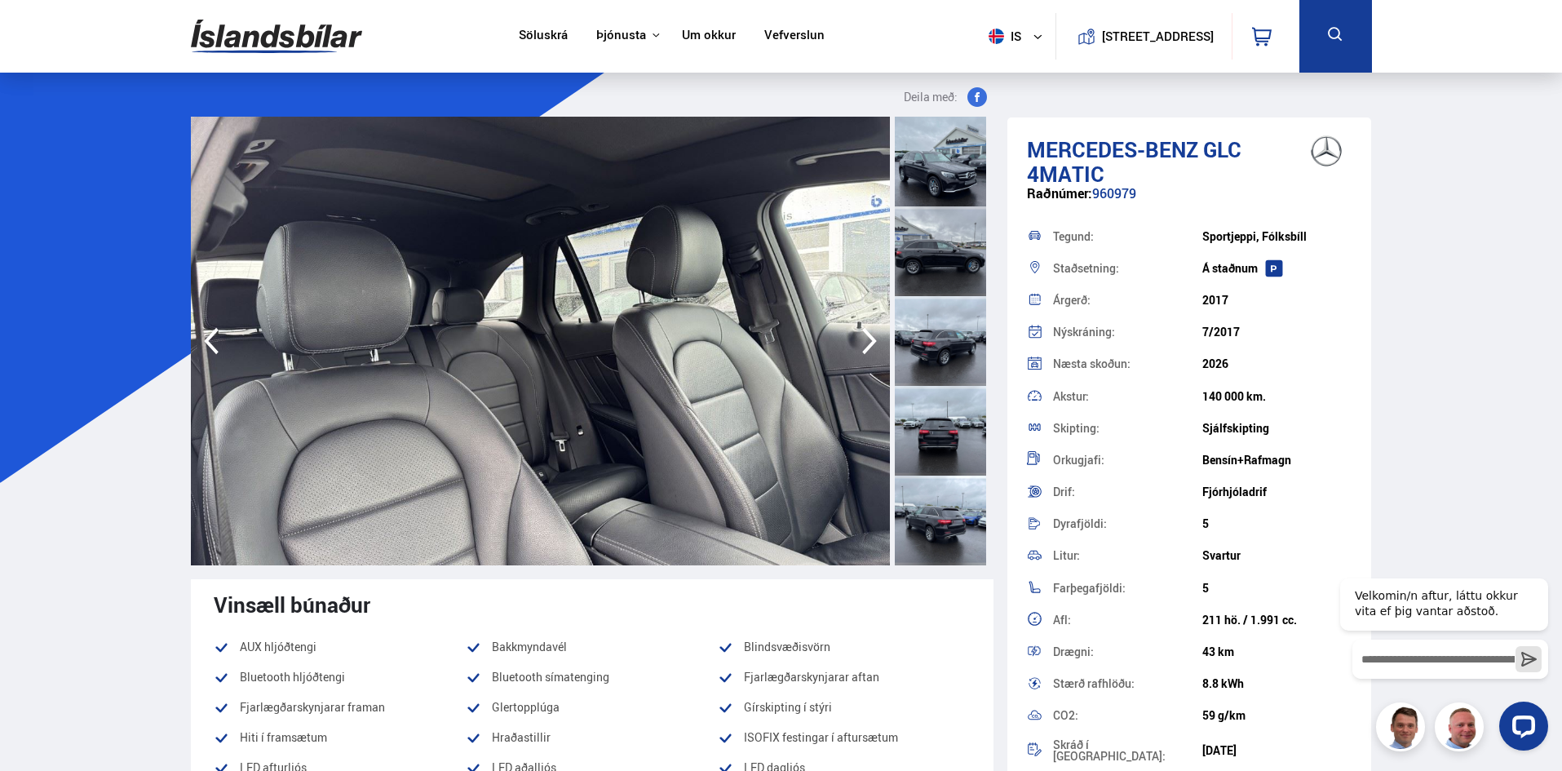
click at [865, 341] on icon "button" at bounding box center [869, 340] width 33 height 39
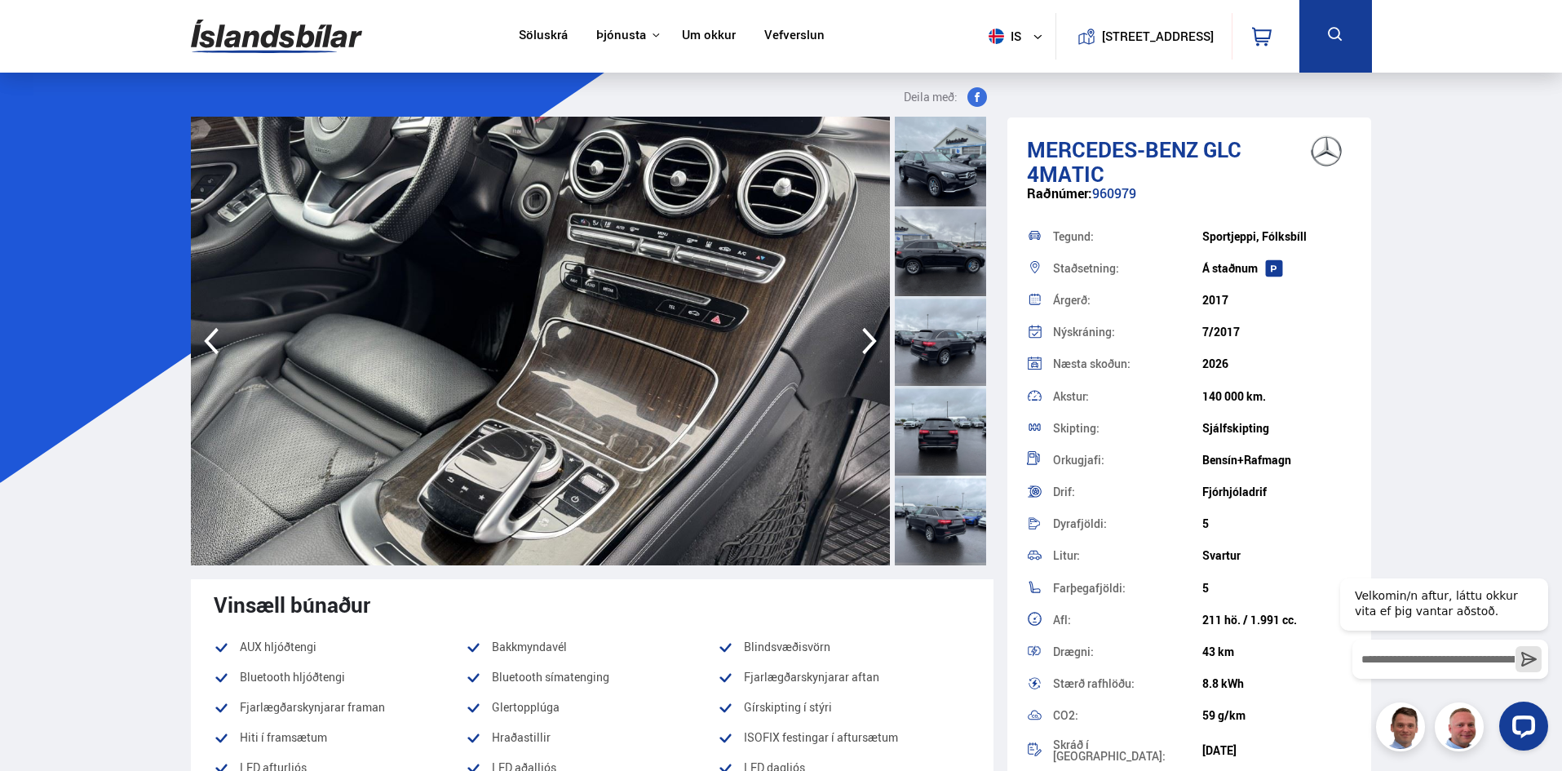
click at [865, 341] on icon "button" at bounding box center [869, 340] width 33 height 39
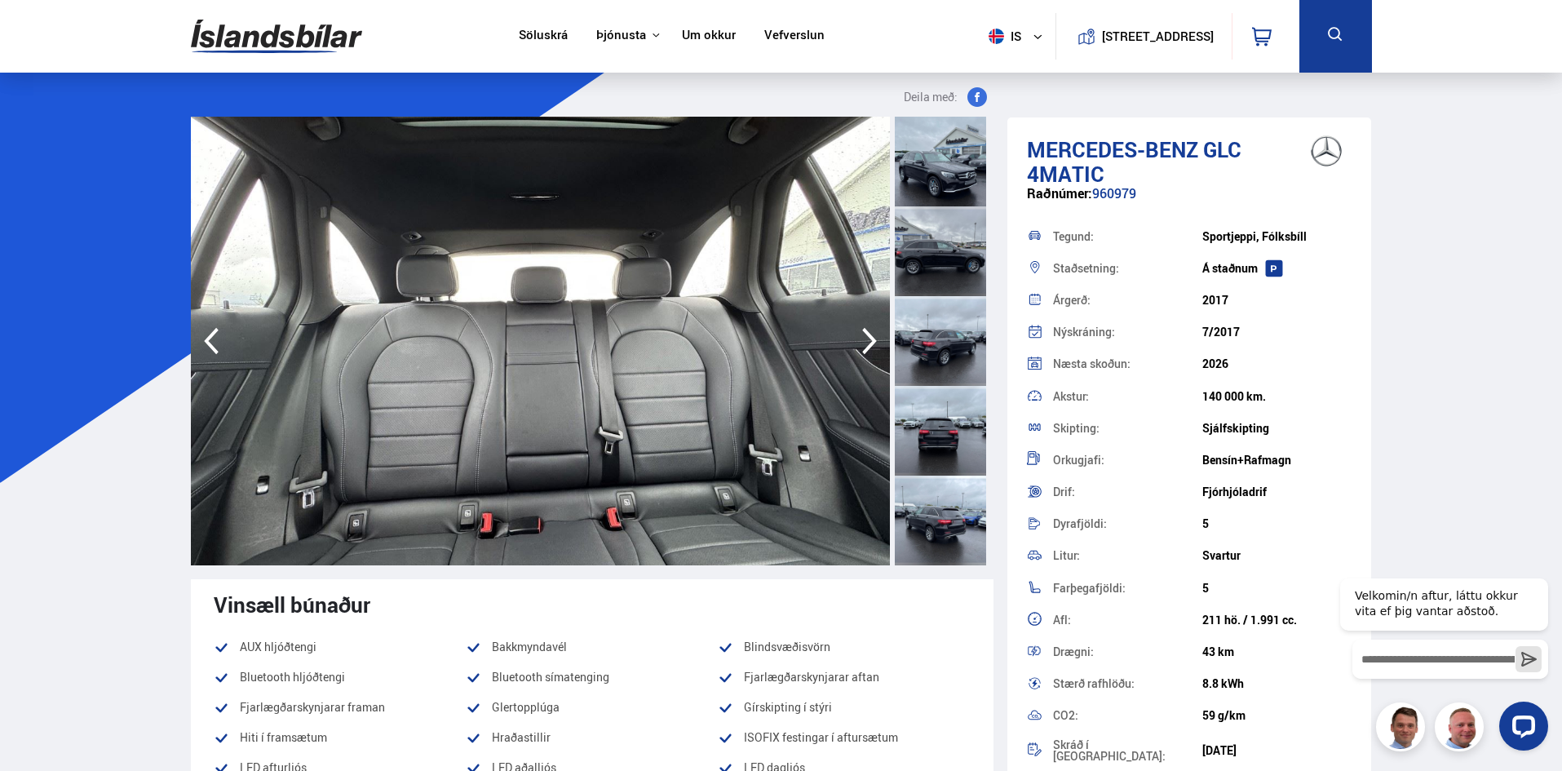
click at [865, 341] on icon "button" at bounding box center [869, 340] width 33 height 39
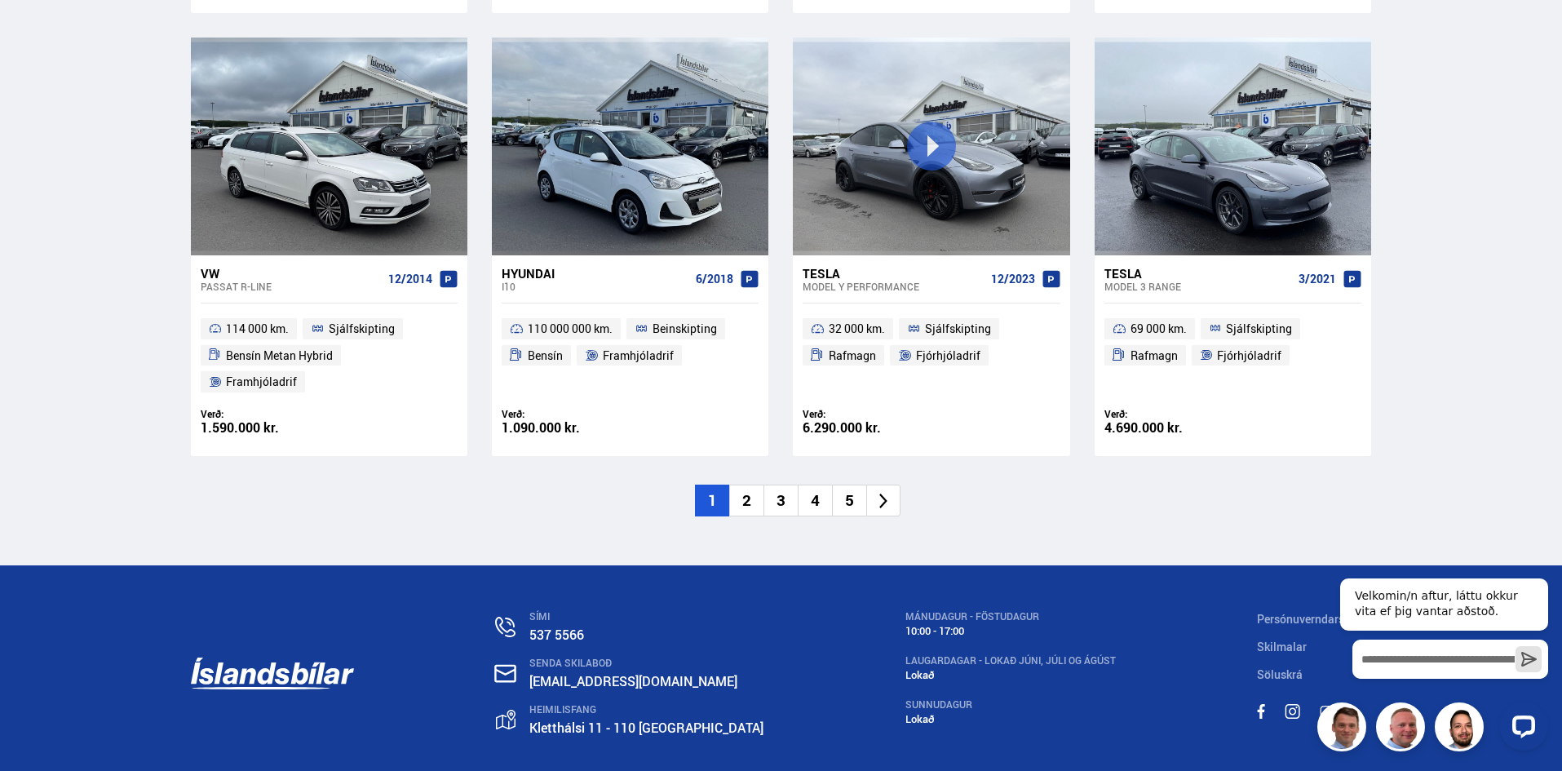
scroll to position [2459, 0]
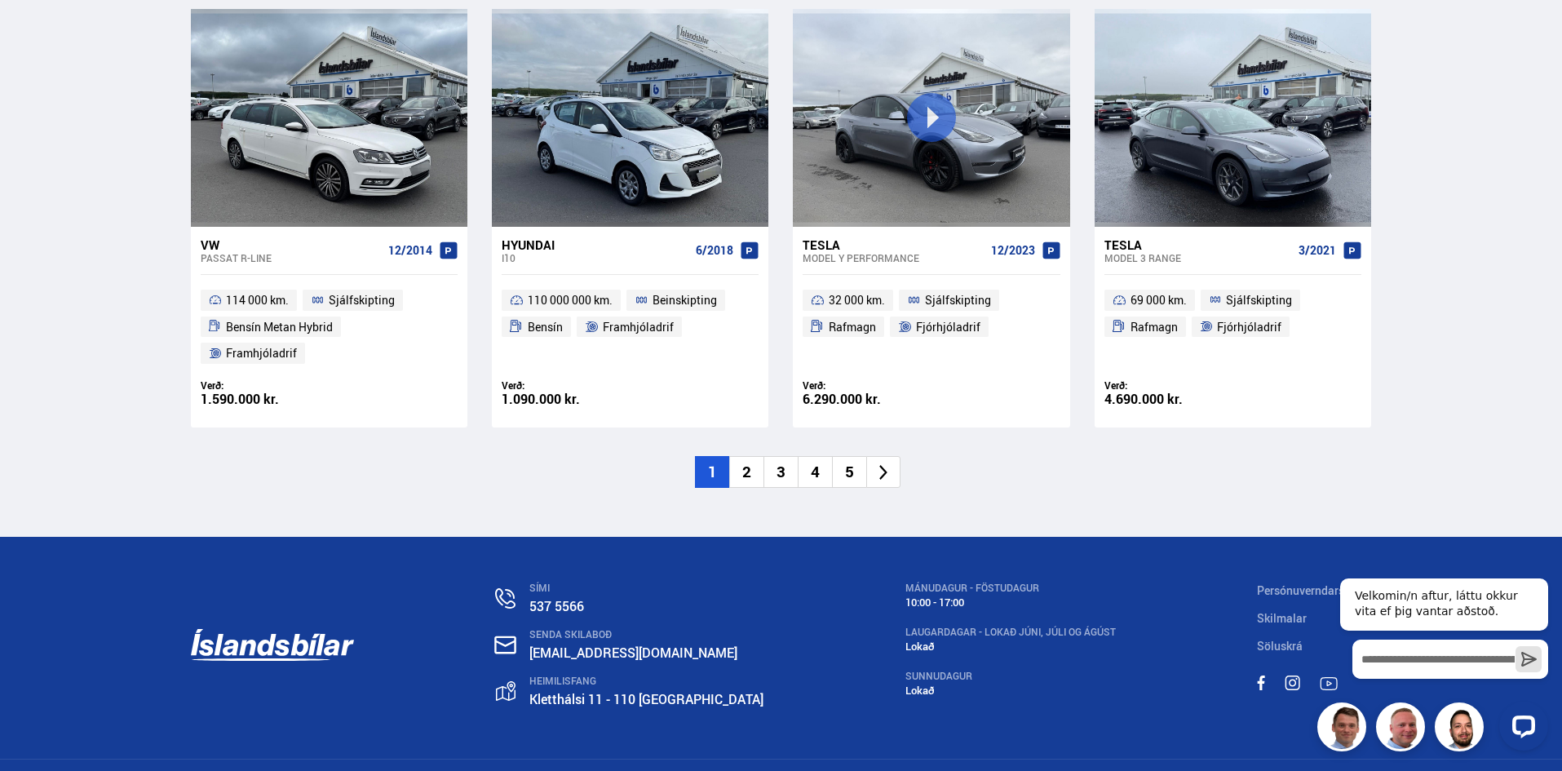
click at [883, 465] on icon at bounding box center [883, 472] width 8 height 15
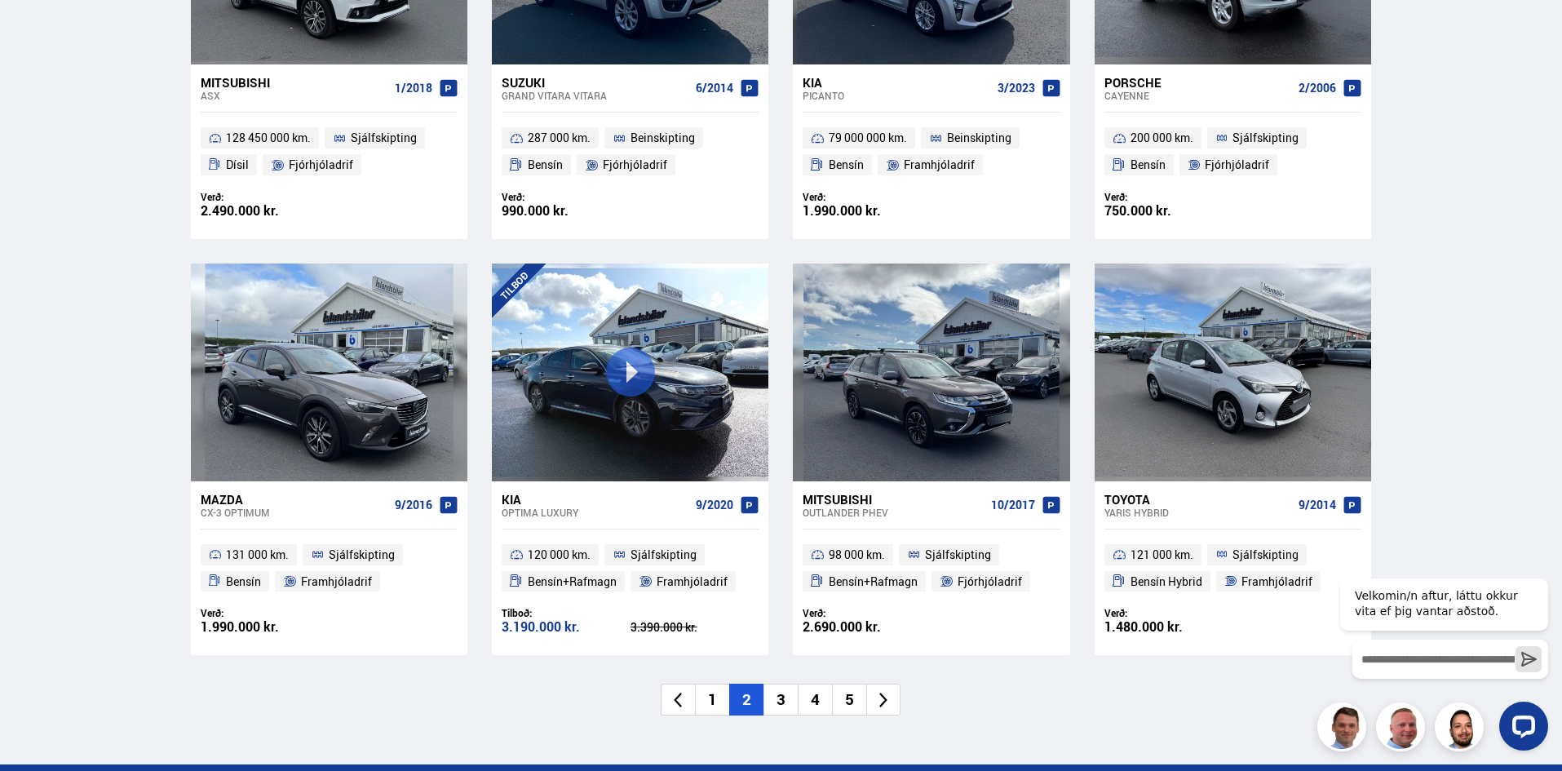
scroll to position [2284, 0]
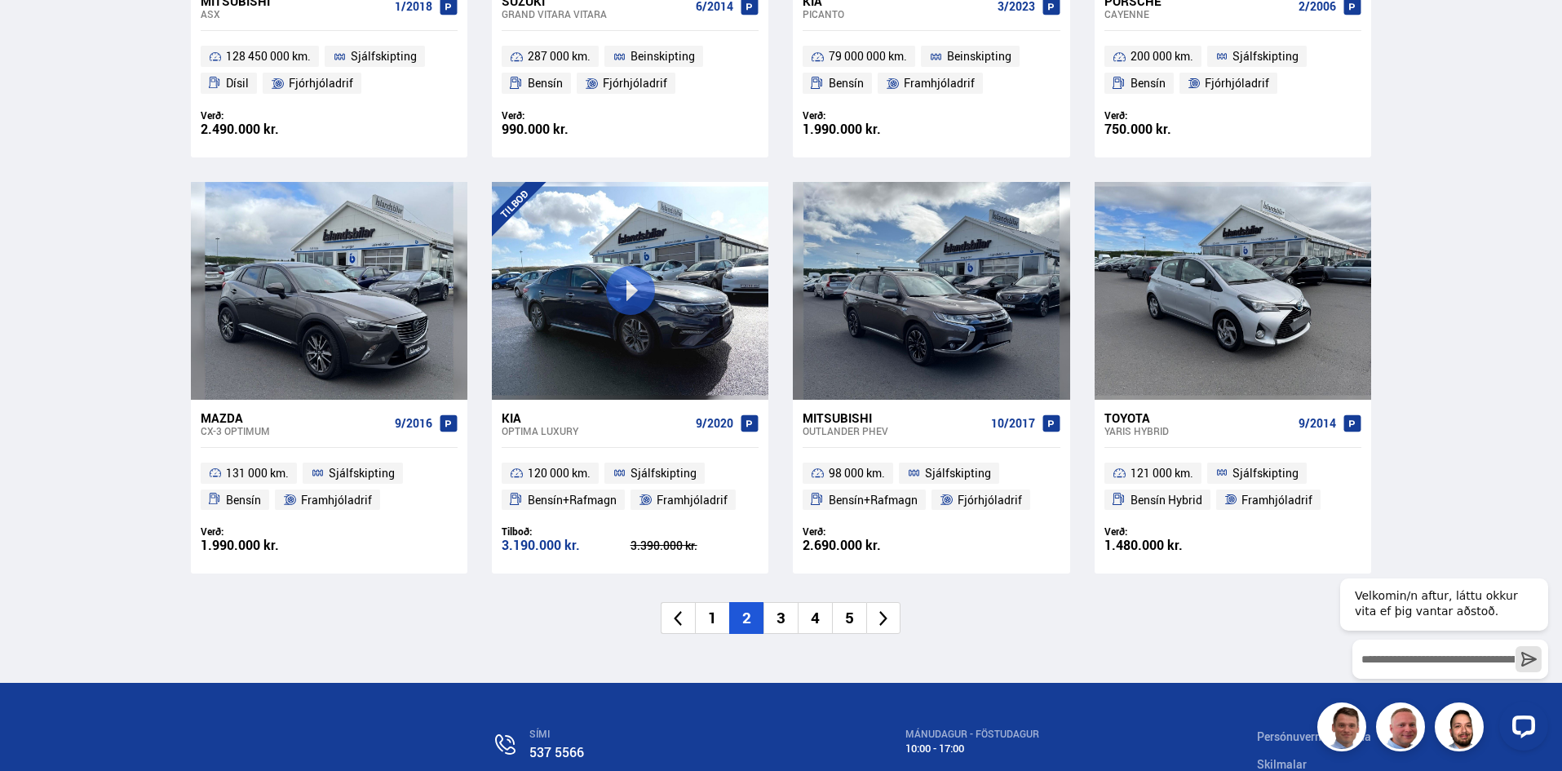
click at [891, 614] on icon at bounding box center [884, 618] width 19 height 19
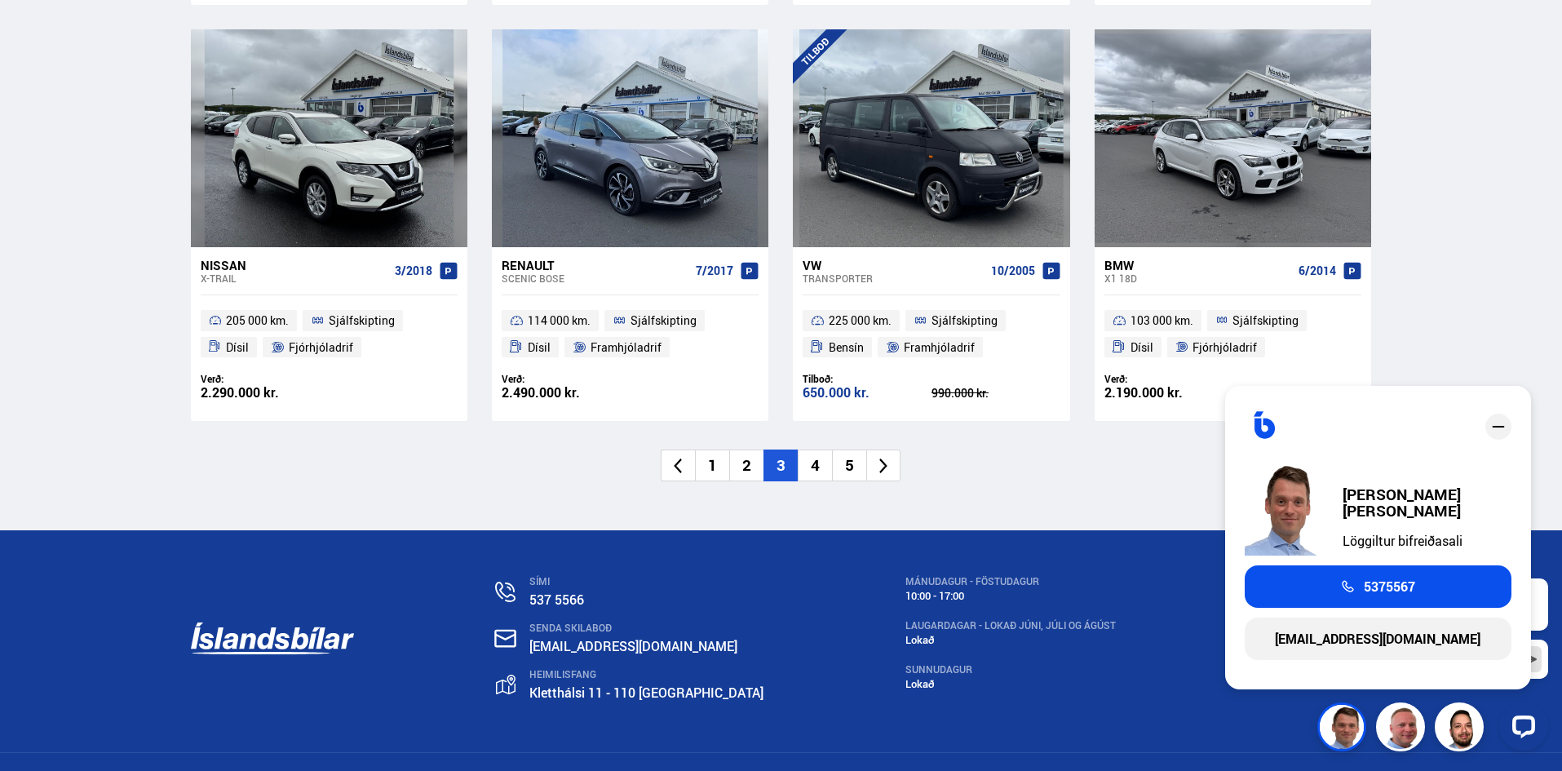
scroll to position [2447, 0]
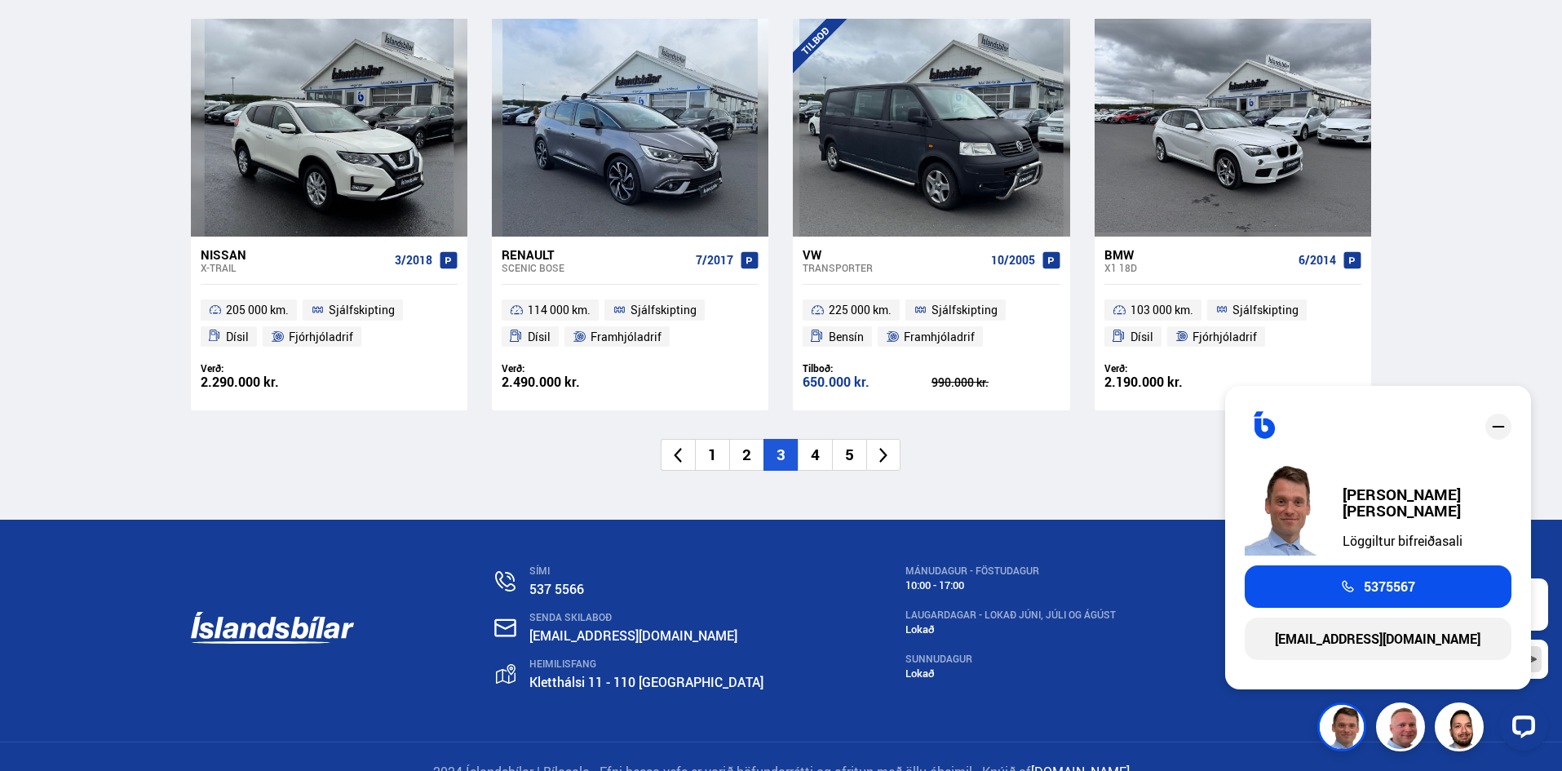
click at [1495, 427] on icon "close" at bounding box center [1498, 427] width 12 height 2
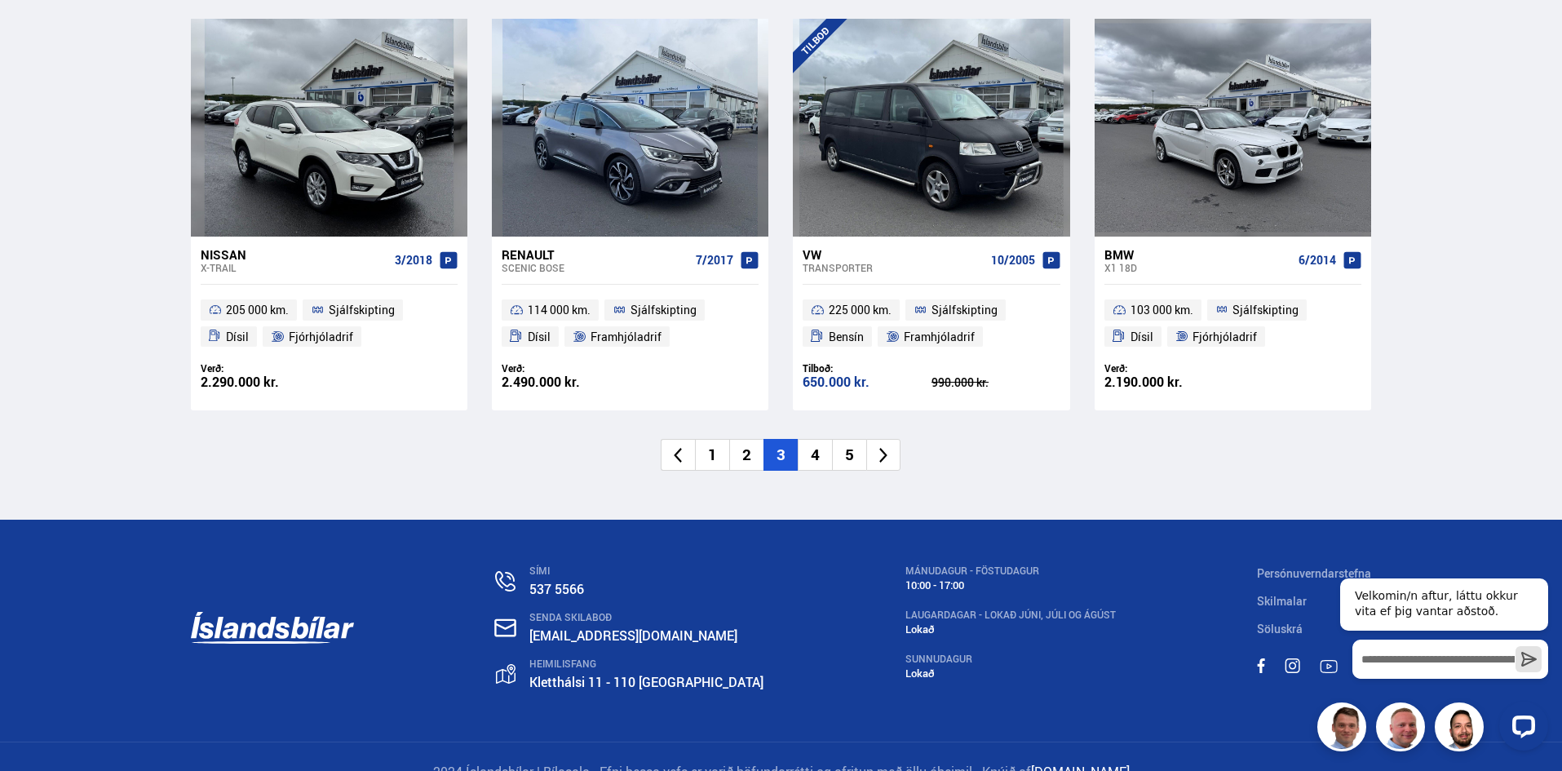
click at [888, 452] on icon at bounding box center [884, 455] width 19 height 19
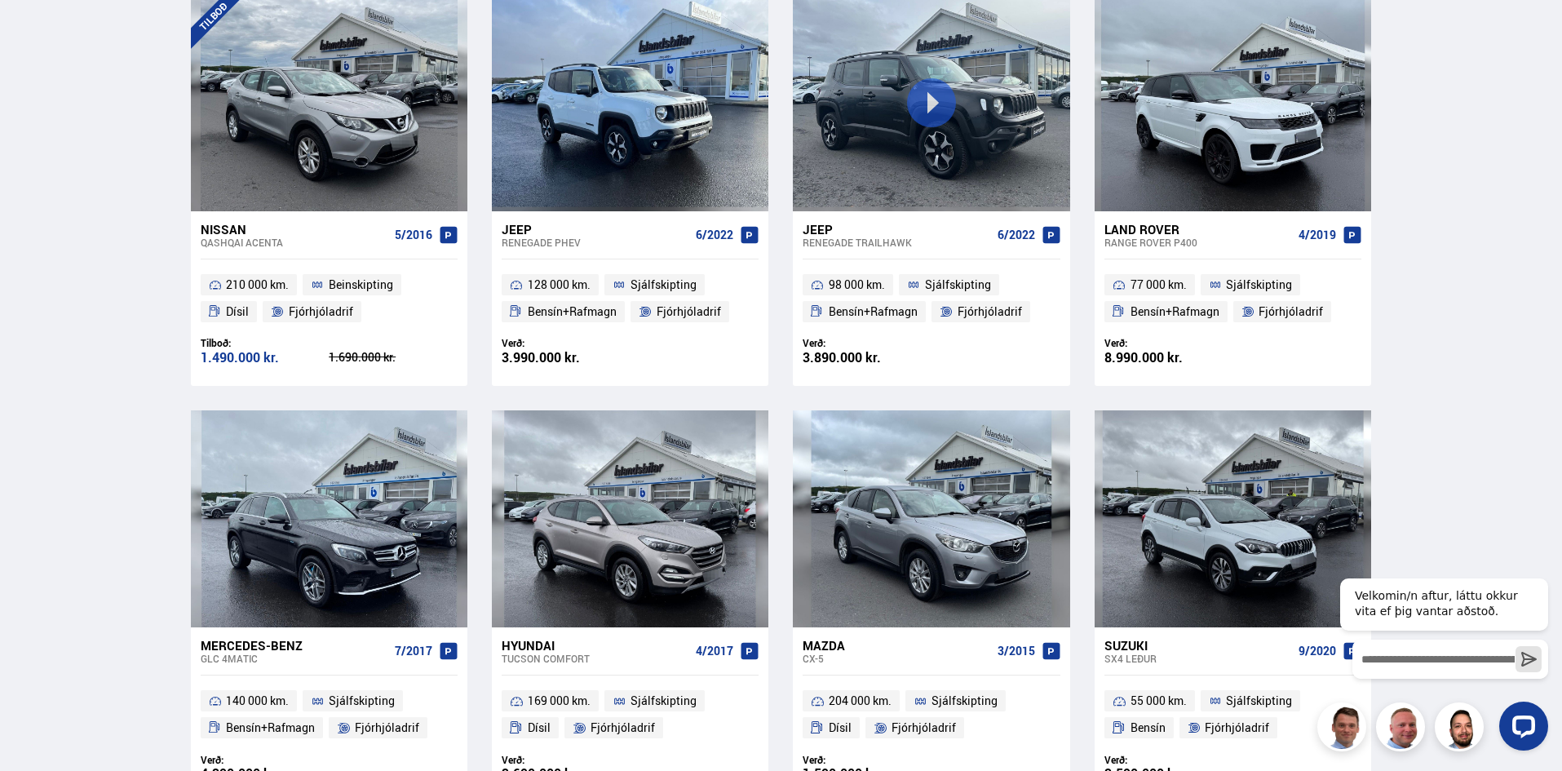
scroll to position [567, 0]
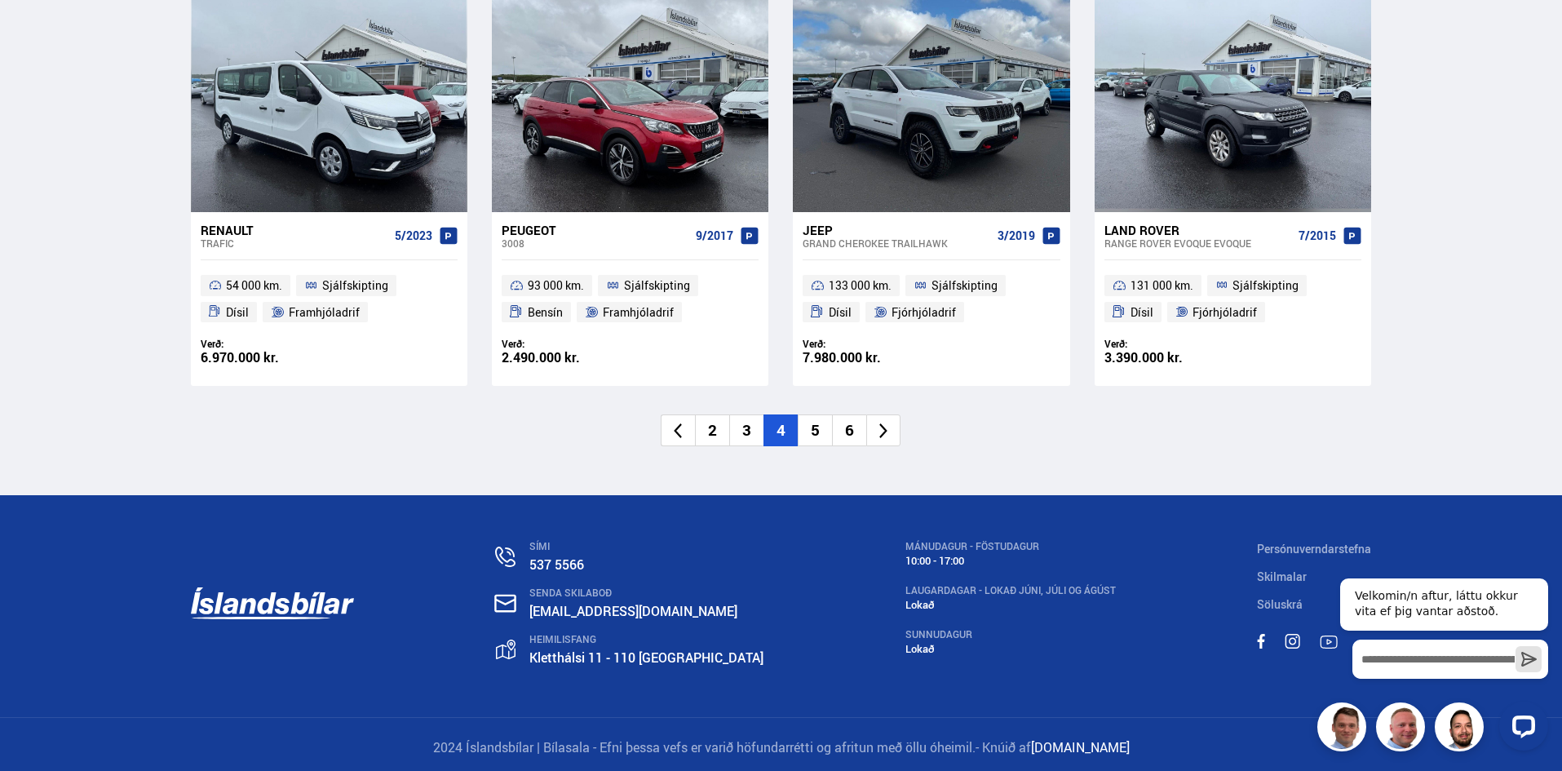
scroll to position [2478, 0]
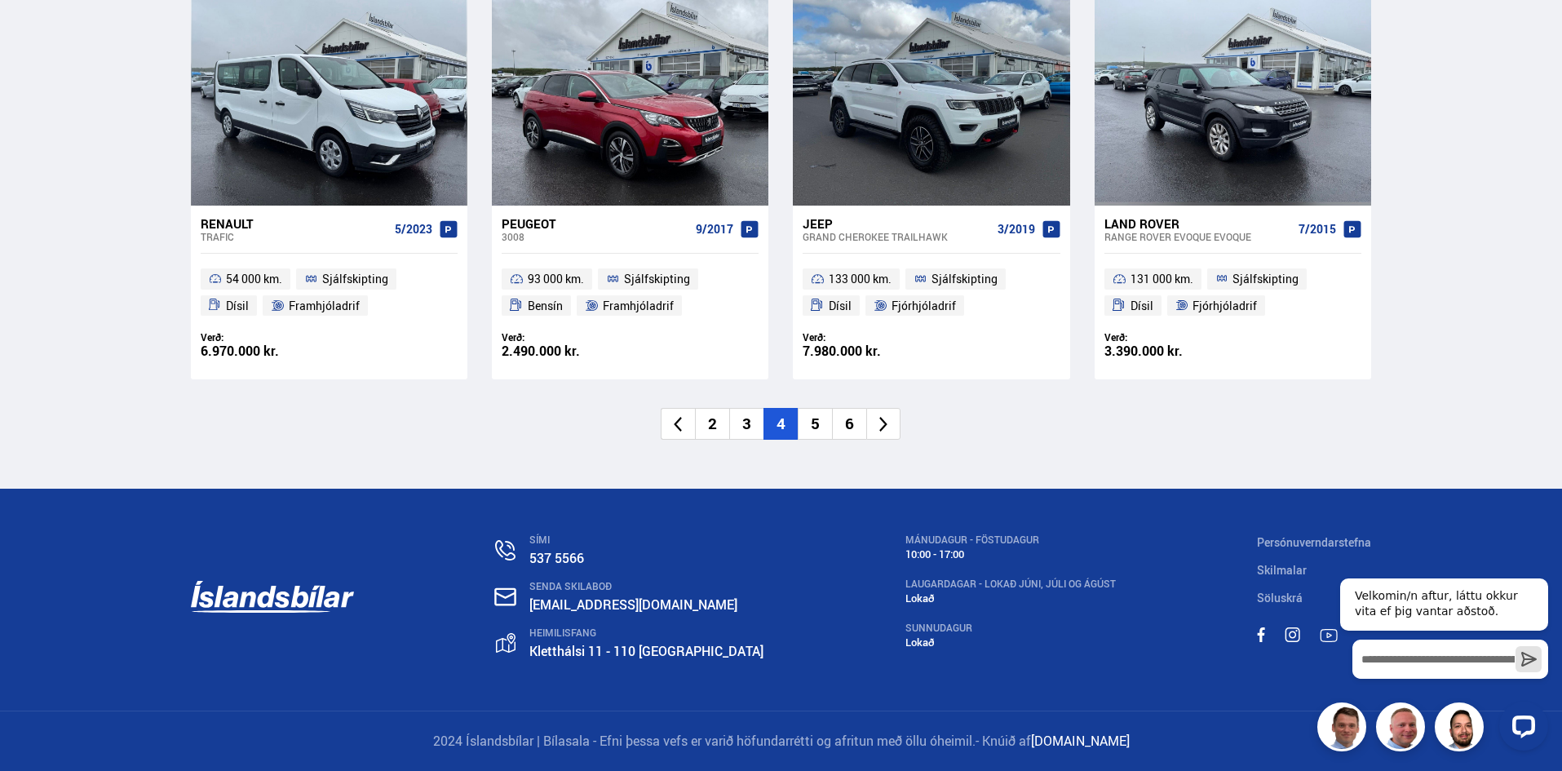
click at [888, 424] on icon at bounding box center [884, 424] width 19 height 19
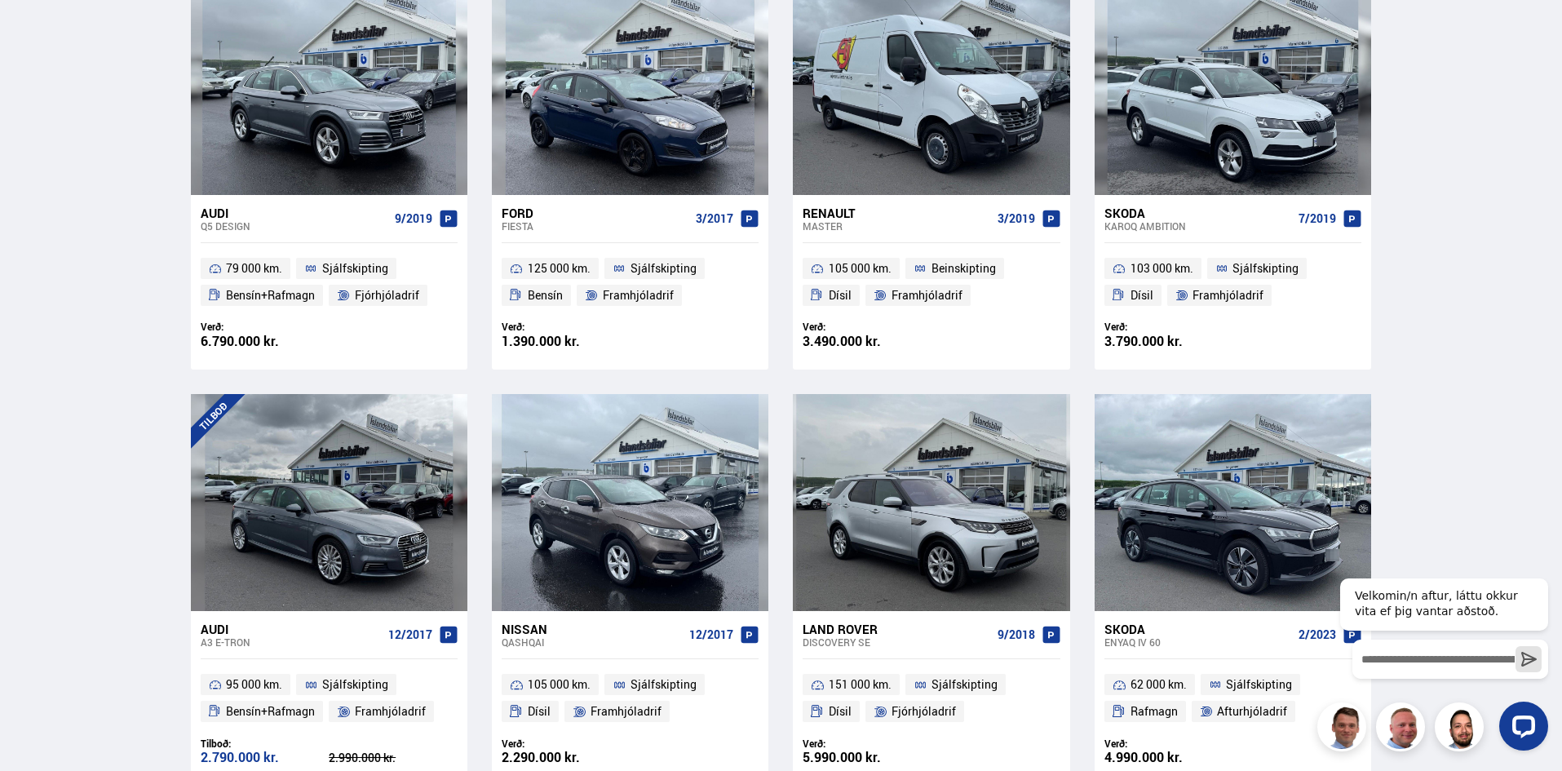
scroll to position [574, 0]
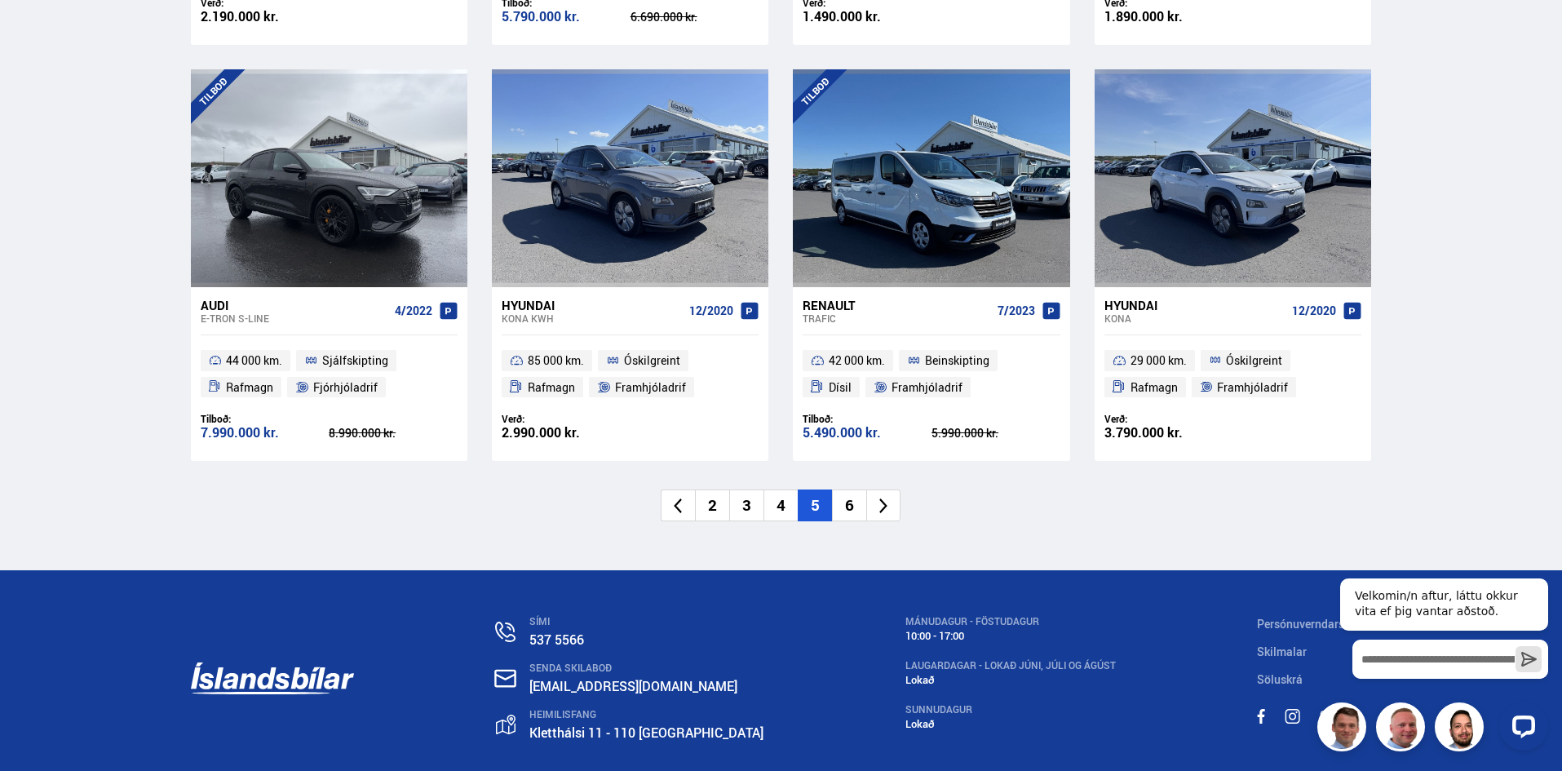
scroll to position [2447, 0]
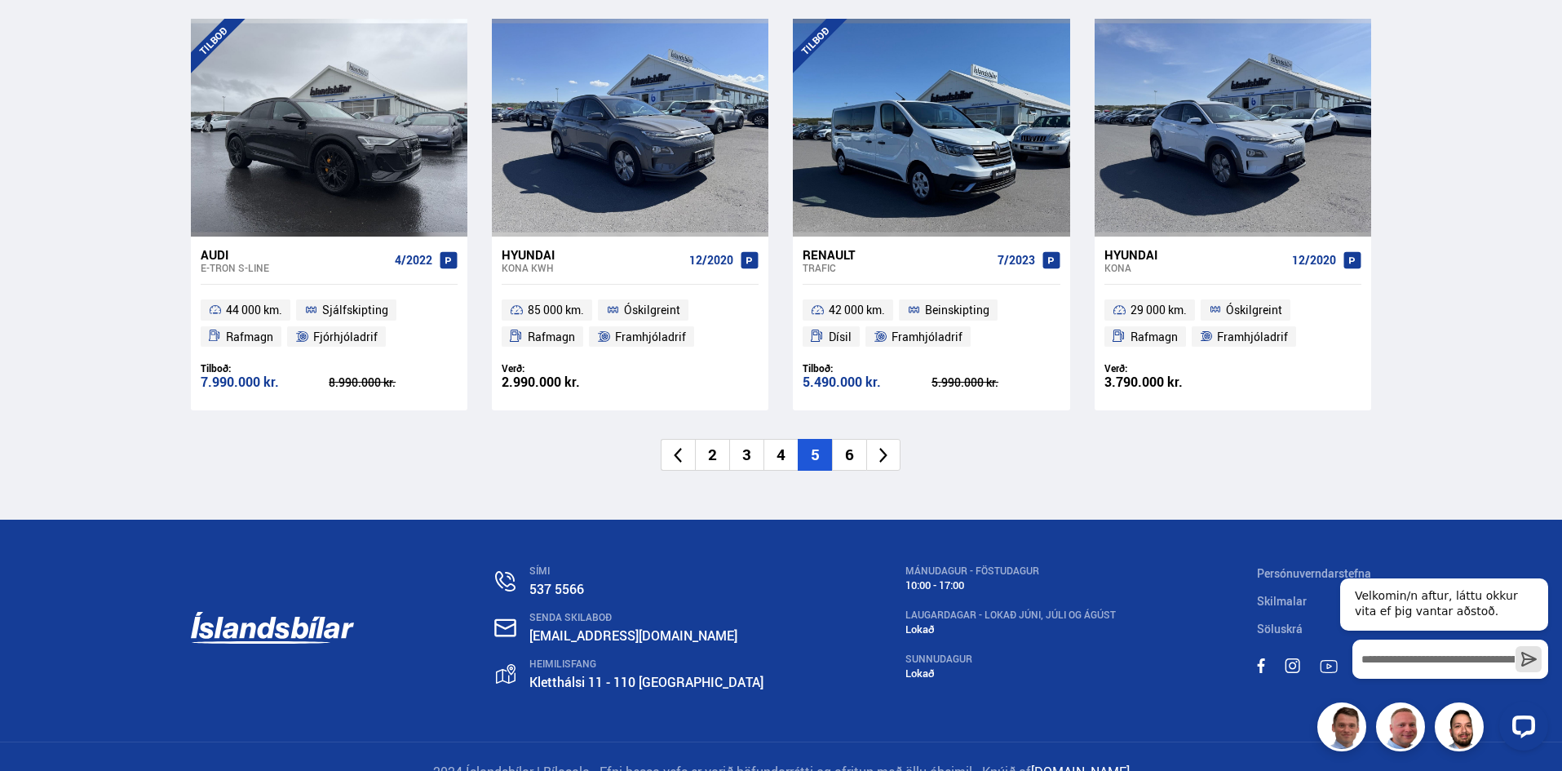
click at [885, 454] on icon at bounding box center [883, 455] width 8 height 15
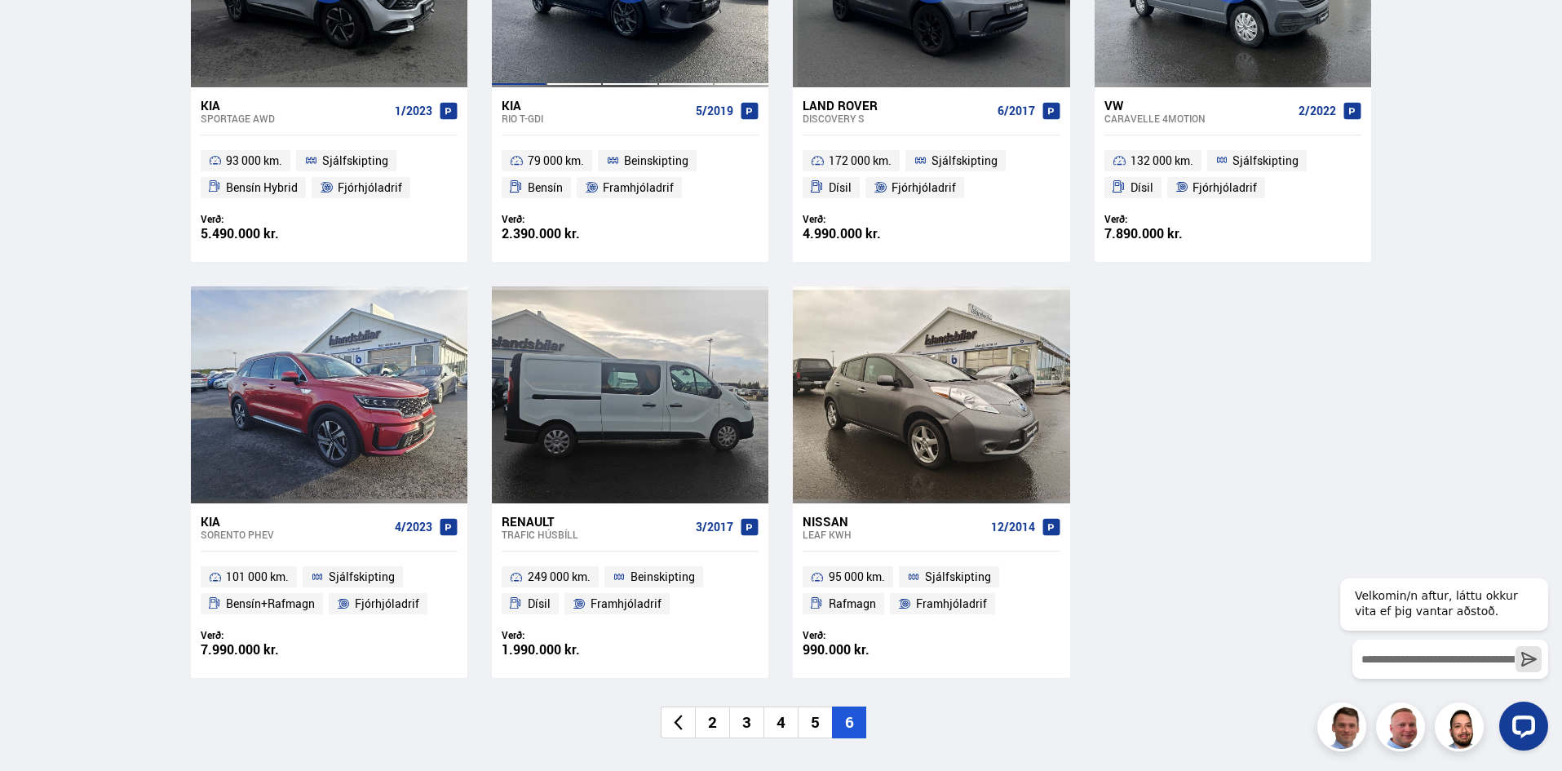
scroll to position [904, 0]
